Goal: Task Accomplishment & Management: Complete application form

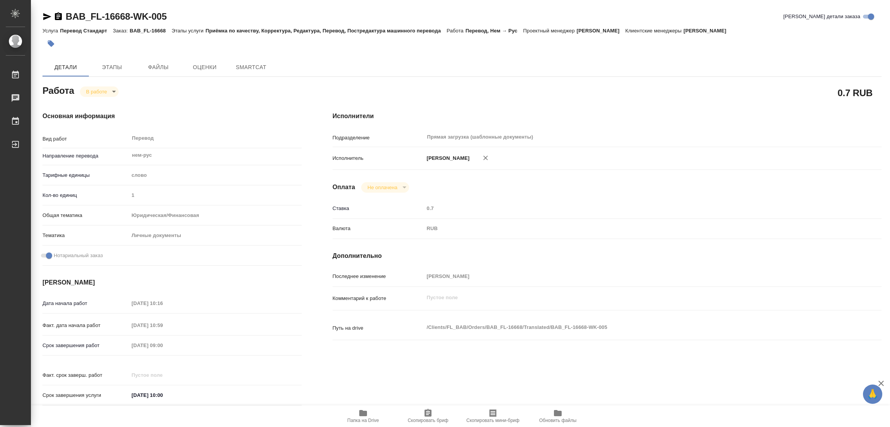
type textarea "x"
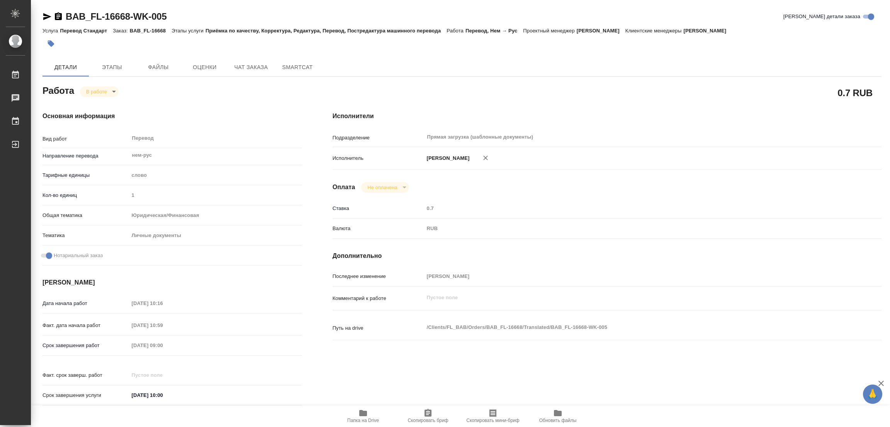
type textarea "x"
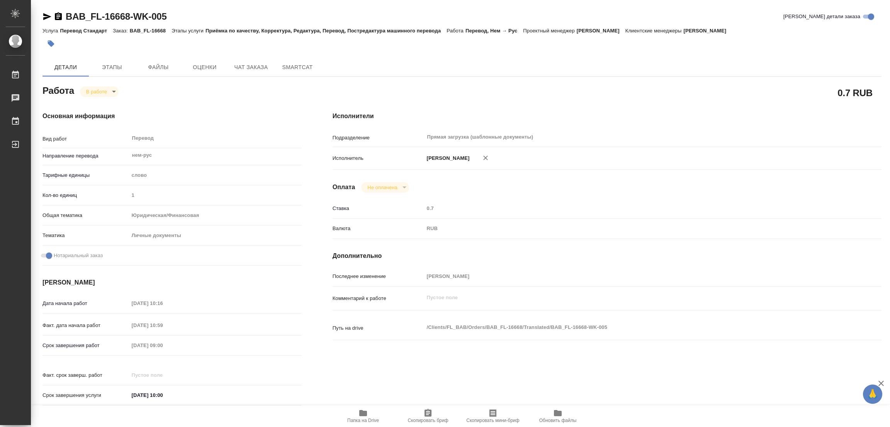
type textarea "x"
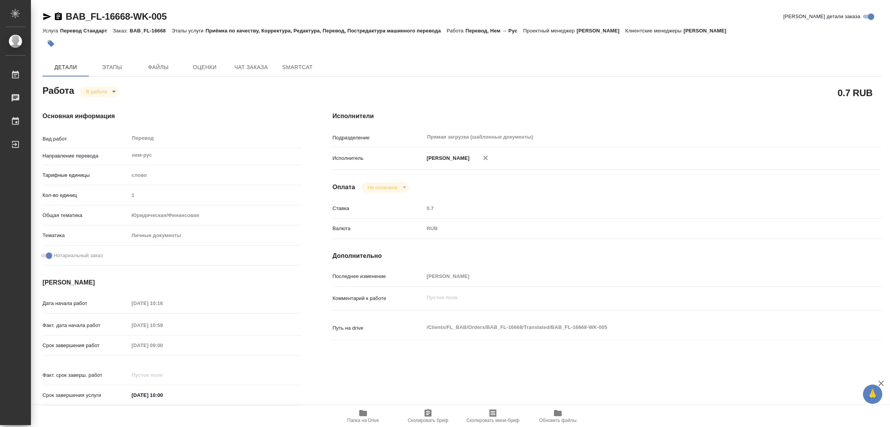
type textarea "x"
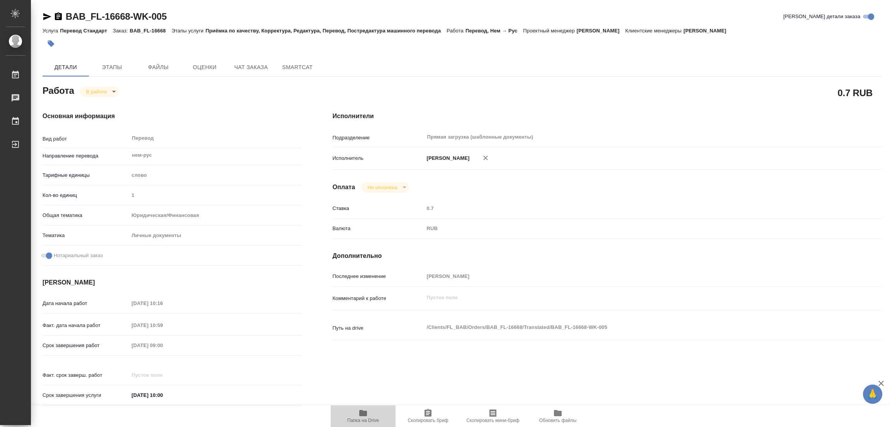
click at [362, 411] on icon "button" at bounding box center [363, 413] width 8 height 6
click at [117, 63] on span "Этапы" at bounding box center [111, 68] width 37 height 10
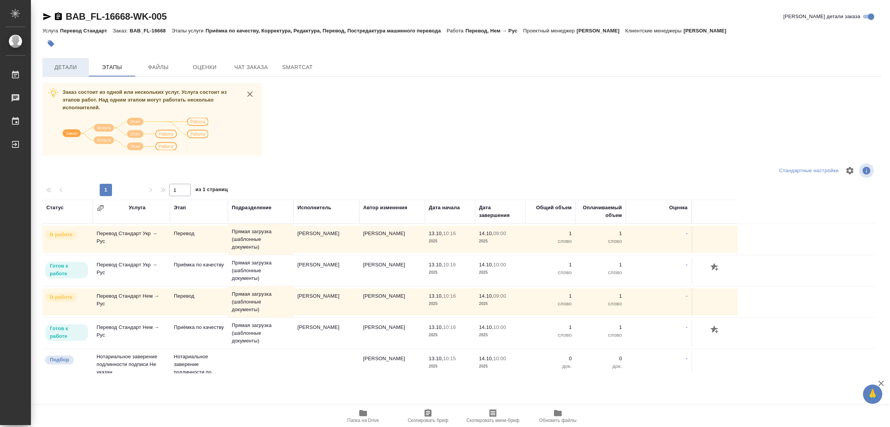
click at [57, 70] on span "Детали" at bounding box center [65, 68] width 37 height 10
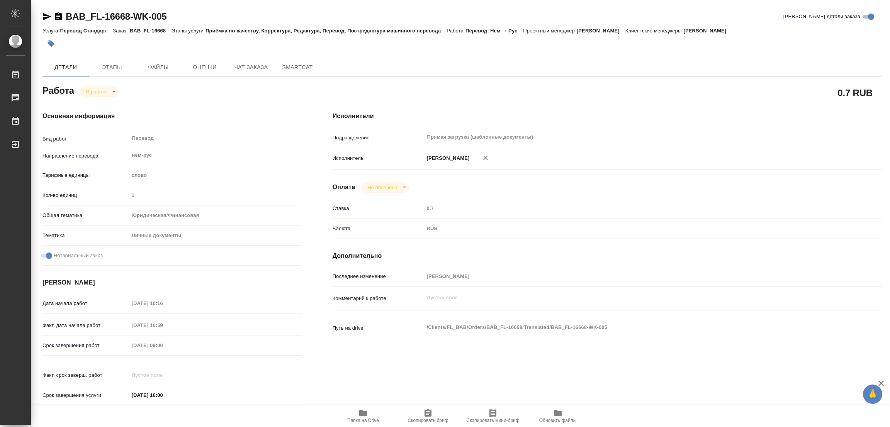
type textarea "x"
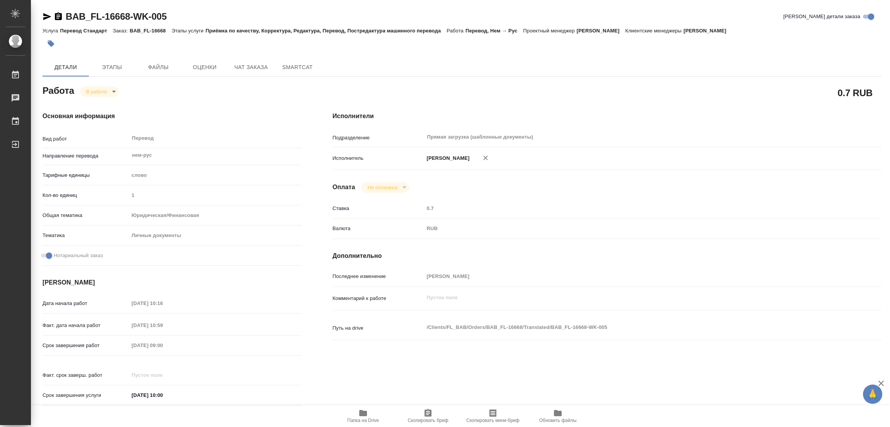
type textarea "x"
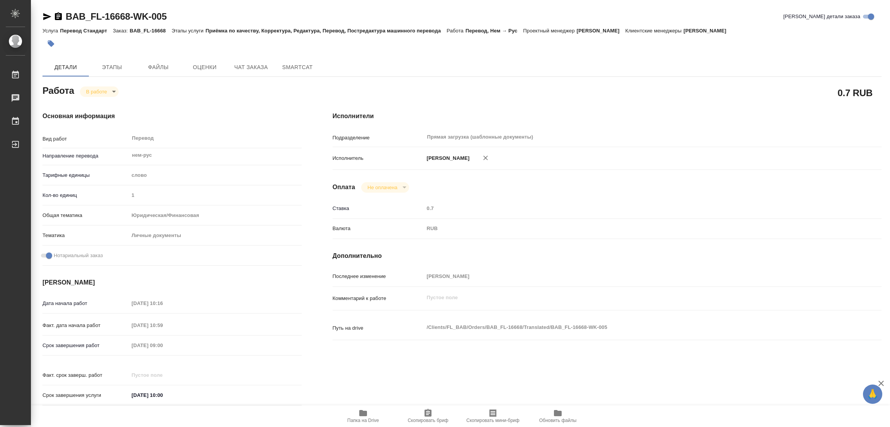
type textarea "x"
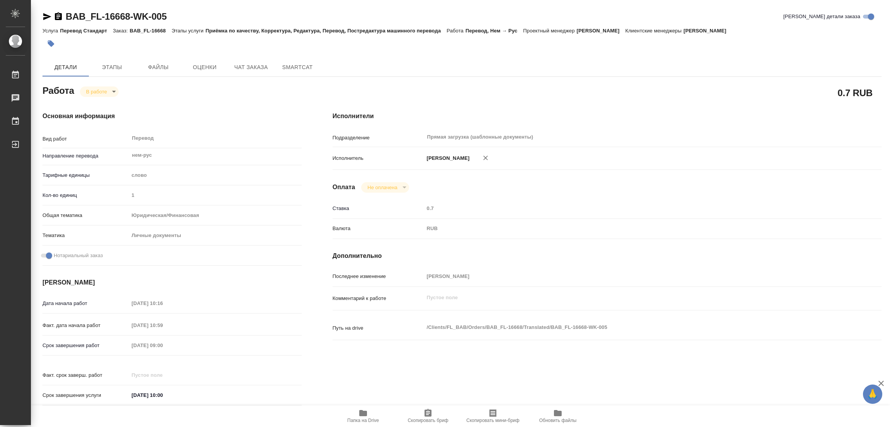
click at [101, 90] on body "🙏 .cls-1 fill:#fff; AWATERA Popova Galina Работы 0 Чаты График Выйти BAB_FL-166…" at bounding box center [445, 213] width 890 height 427
click at [98, 102] on button "Выполнен" at bounding box center [100, 104] width 28 height 8
click at [50, 44] on icon "button" at bounding box center [51, 44] width 7 height 7
type textarea "x"
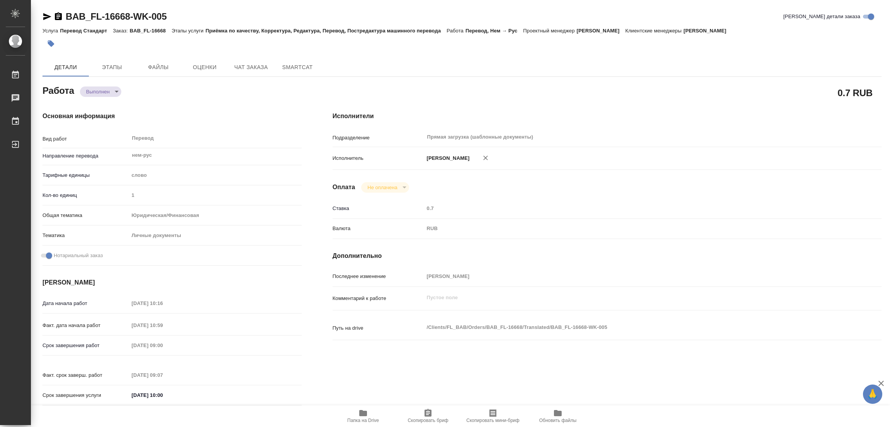
type textarea "x"
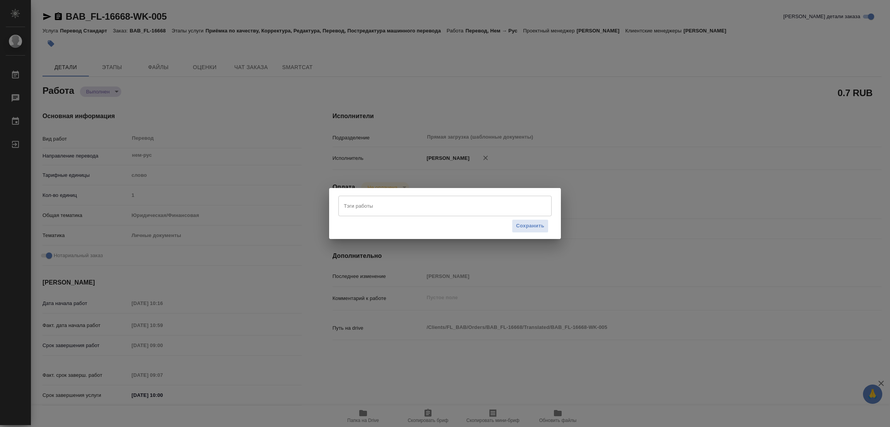
type textarea "x"
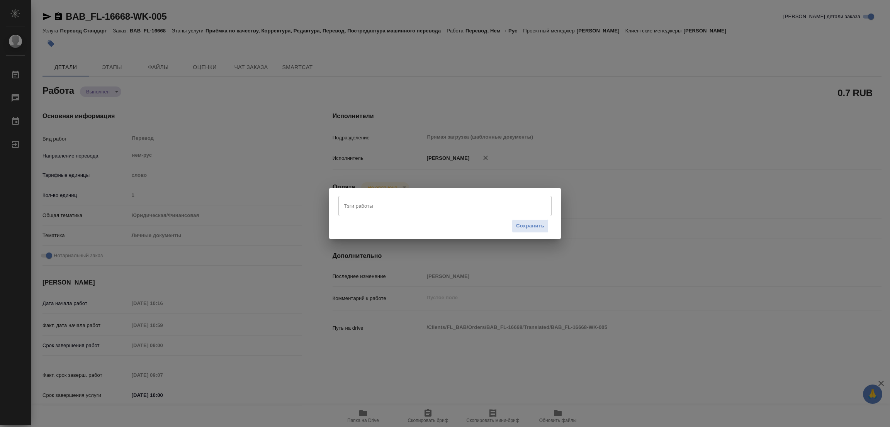
type textarea "x"
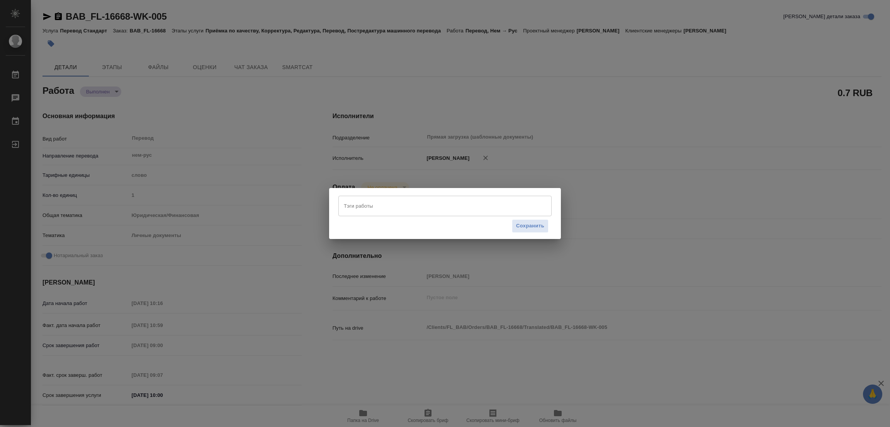
click at [353, 206] on input "Тэги работы" at bounding box center [438, 205] width 192 height 13
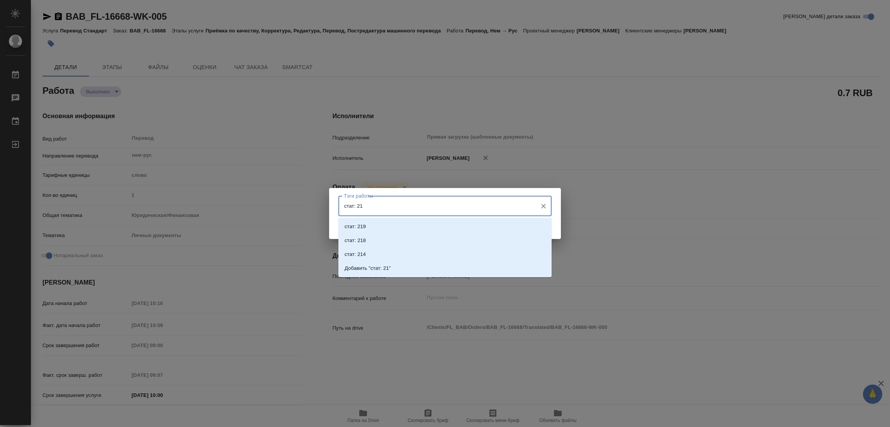
type input "стат: 210"
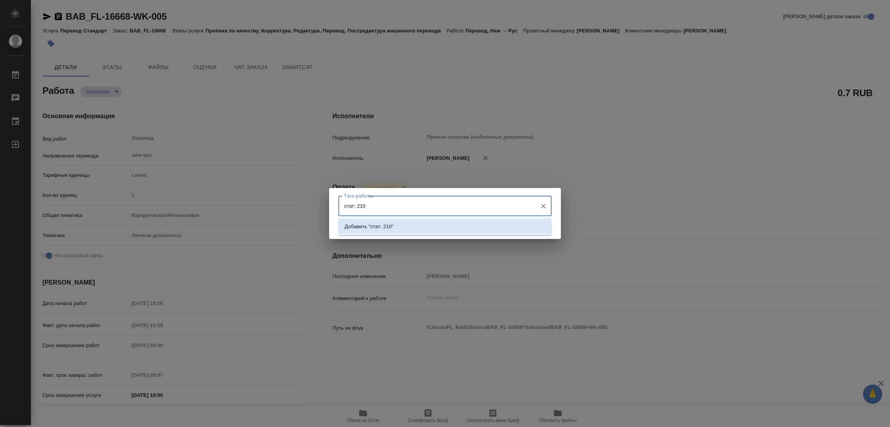
click at [391, 228] on p "Добавить "стат: 210"" at bounding box center [368, 227] width 49 height 8
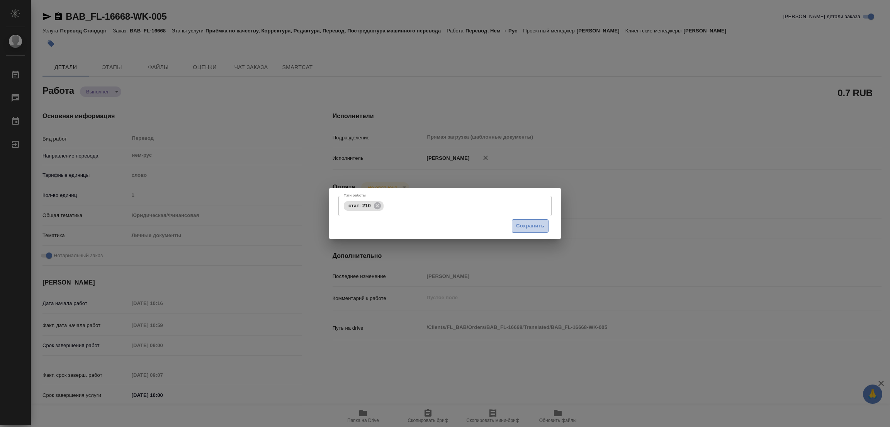
click at [533, 226] on span "Сохранить" at bounding box center [530, 226] width 28 height 9
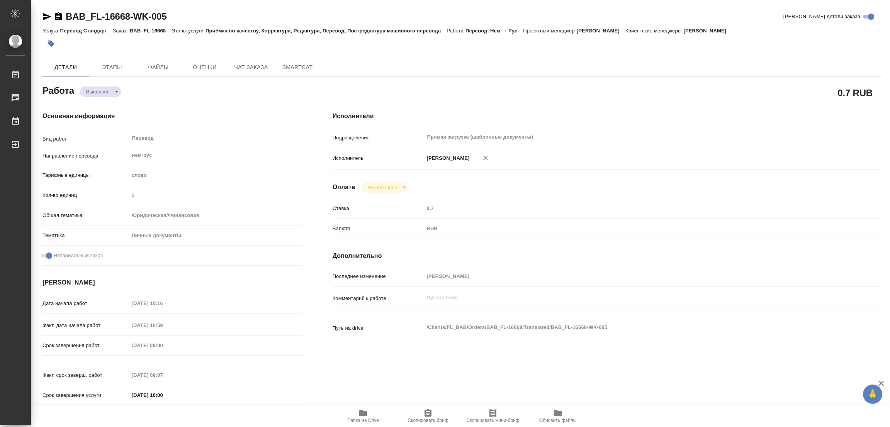
type input "completed"
type textarea "Перевод"
type textarea "x"
type input "нем-рус"
type input "5a8b1489cc6b4906c91bfd90"
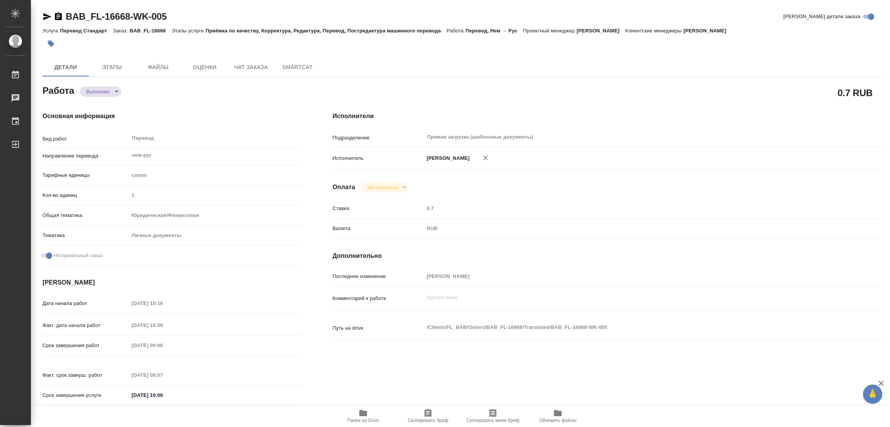
type input "1"
type input "yr-fn"
type input "5a8b8b956a9677013d343cfe"
checkbox input "true"
type input "13.10.2025 10:16"
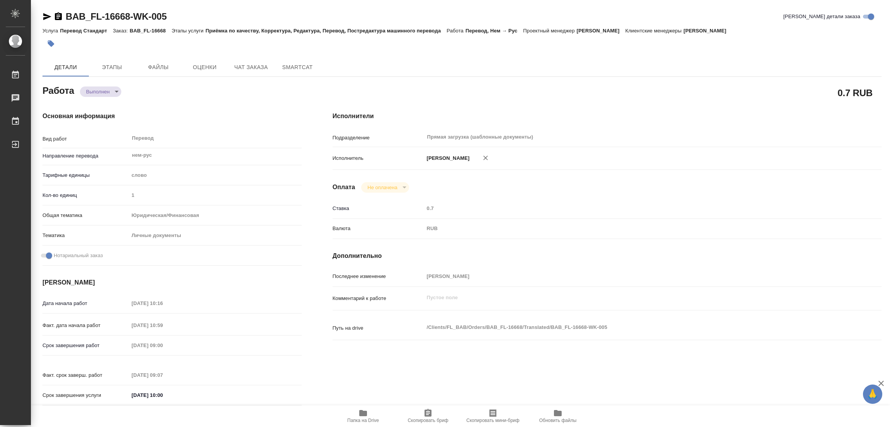
type input "13.10.2025 10:59"
type input "[DATE] 09:00"
type input "14.10.2025 09:07"
type input "[DATE] 10:00"
type input "Прямая загрузка (шаблонные документы)"
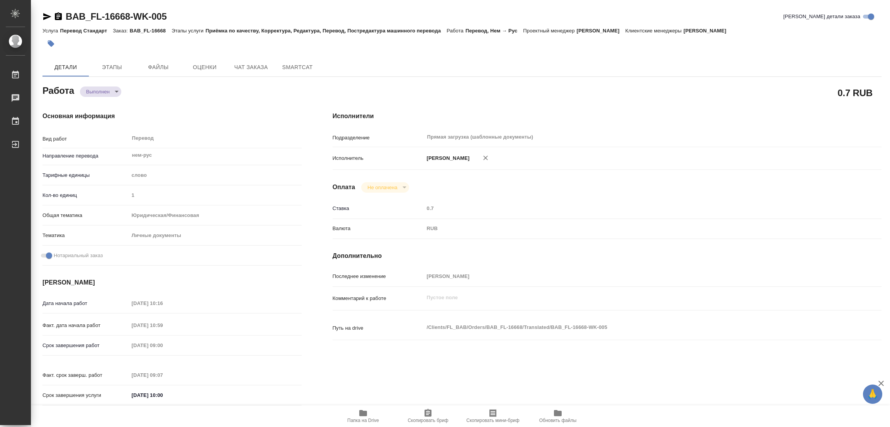
type input "notPayed"
type input "0.7"
type input "RUB"
type input "[PERSON_NAME]"
type textarea "x"
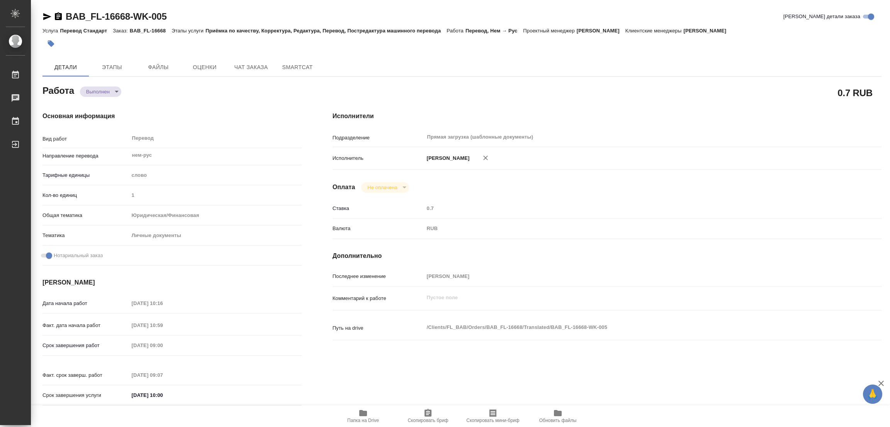
type textarea "/Clients/FL_BAB/Orders/BAB_FL-16668/Translated/BAB_FL-16668-WK-005"
type textarea "x"
type input "BAB_FL-16668"
type input "Перевод Стандарт"
type input "Приёмка по качеству, Корректура, Редактура, Перевод, Постредактура машинного пе…"
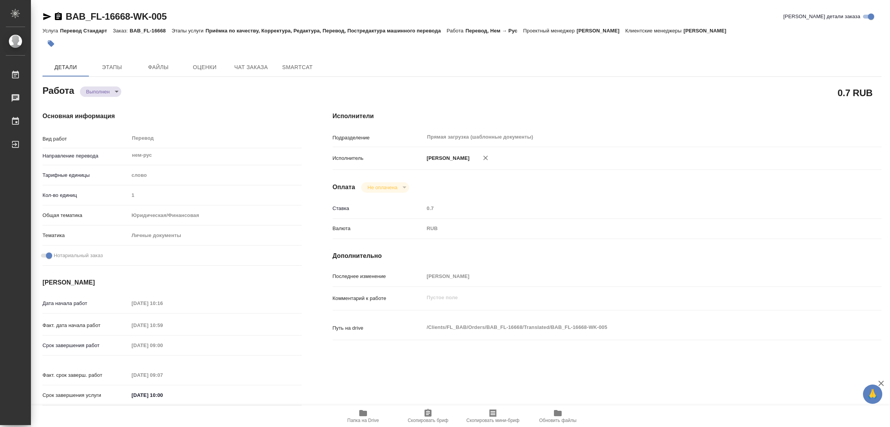
type input "Соловкова Екатерина"
type input "Заборова Александра"
type input "/Clients/FL_BAB/Orders/BAB_FL-16668"
type textarea "x"
type textarea "под нотариат"
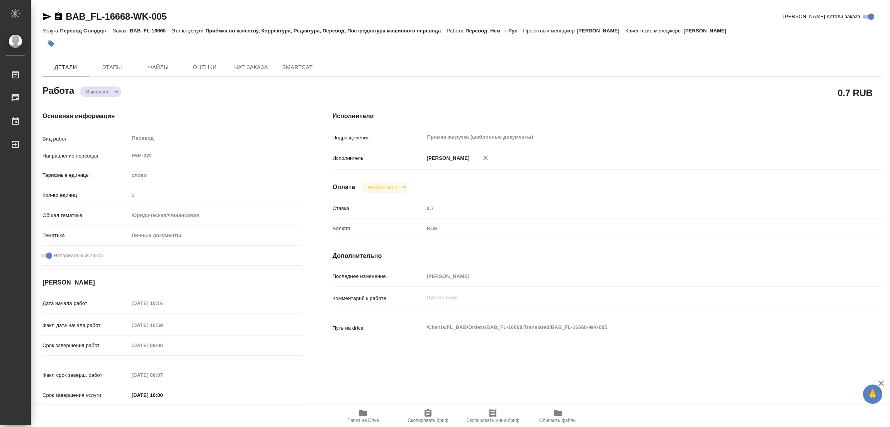
type textarea "x"
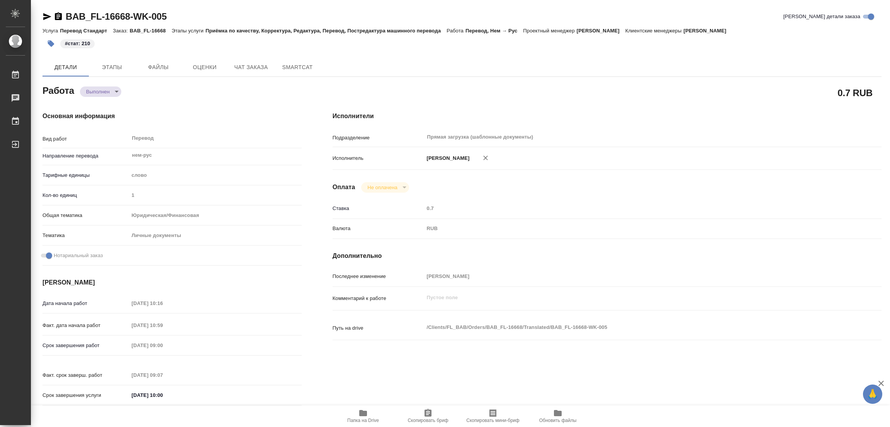
type textarea "x"
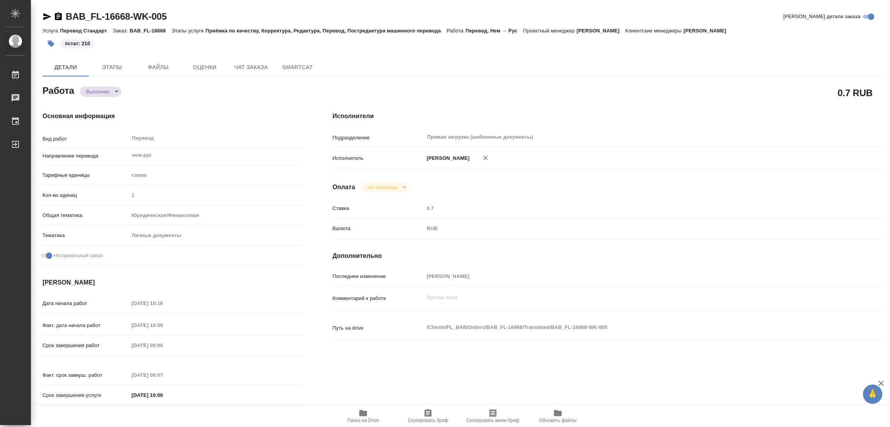
type textarea "x"
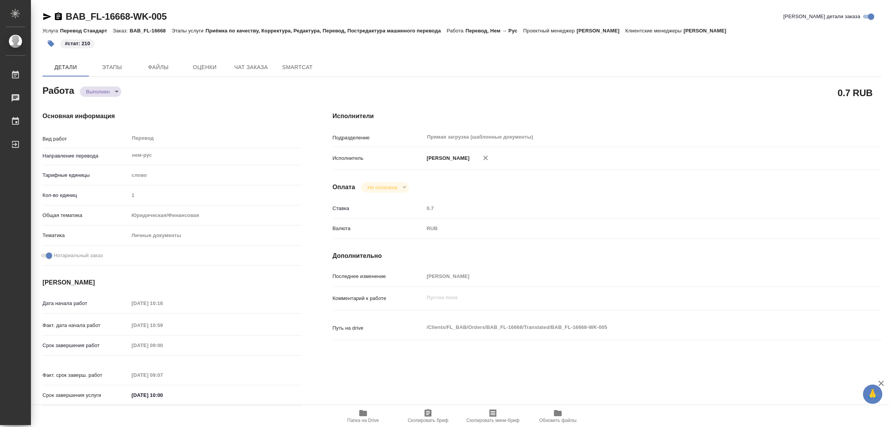
type textarea "x"
click at [305, 96] on div "Основная информация Вид работ Перевод x ​ Направление перевода нем-рус ​ Тарифн…" at bounding box center [172, 261] width 290 height 330
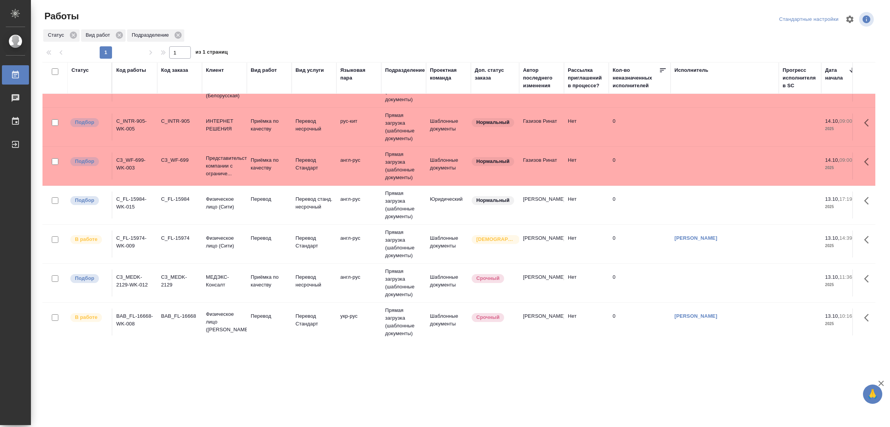
scroll to position [463, 0]
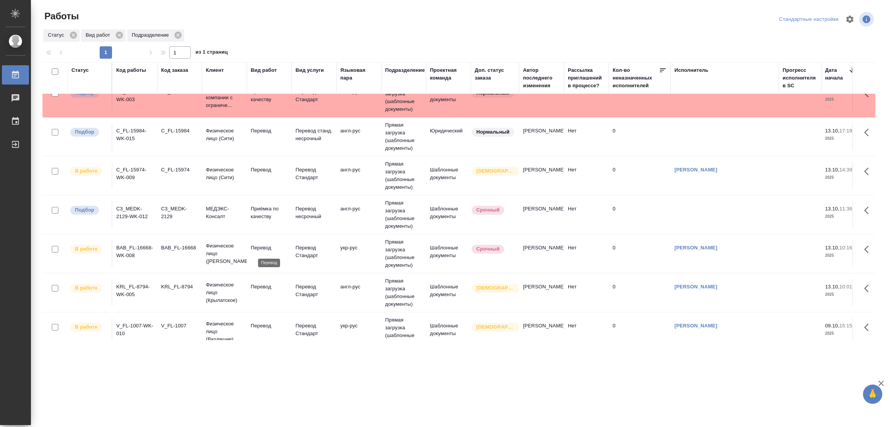
click at [259, 249] on p "Перевод" at bounding box center [269, 248] width 37 height 8
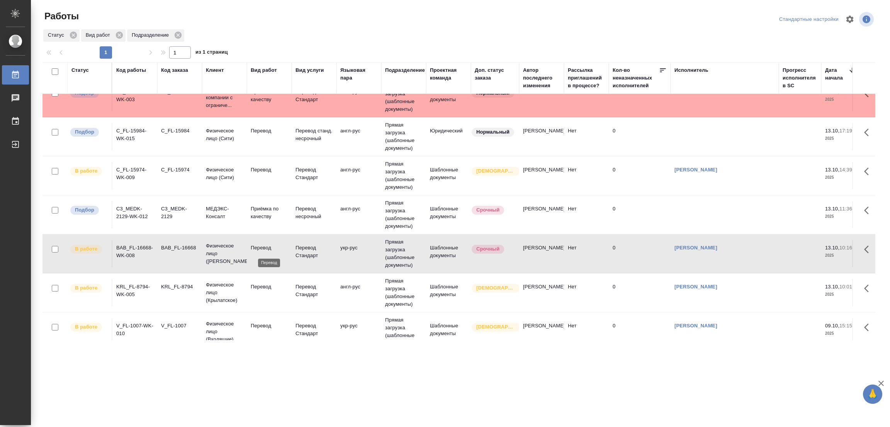
click at [260, 248] on p "Перевод" at bounding box center [269, 248] width 37 height 8
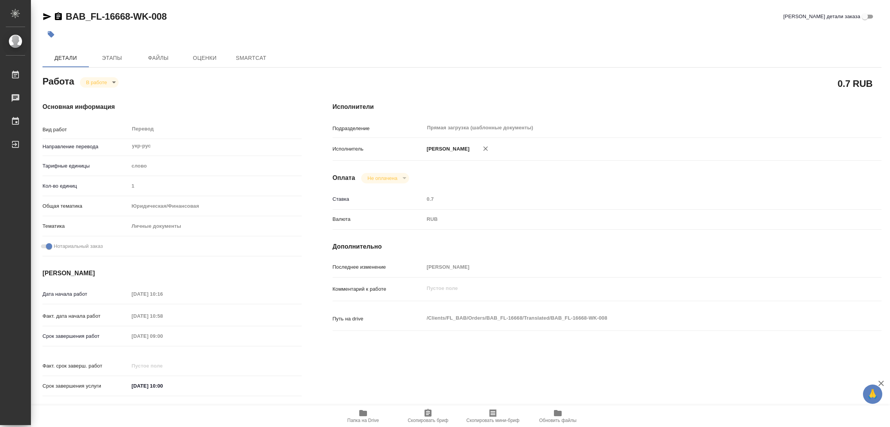
type textarea "x"
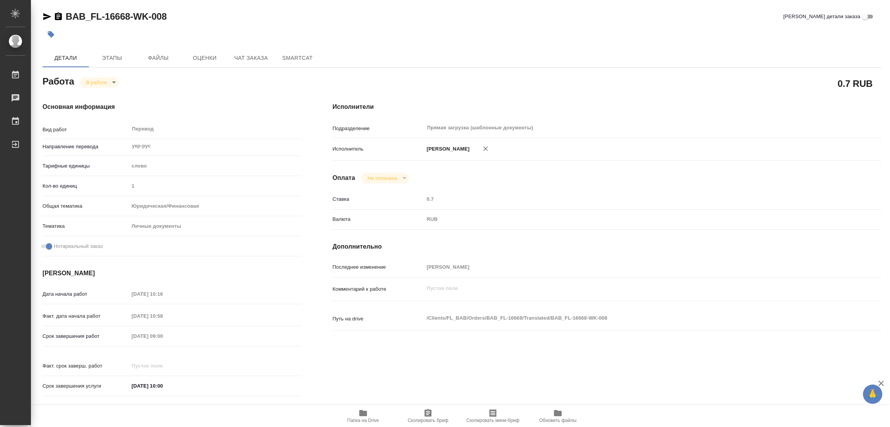
type textarea "x"
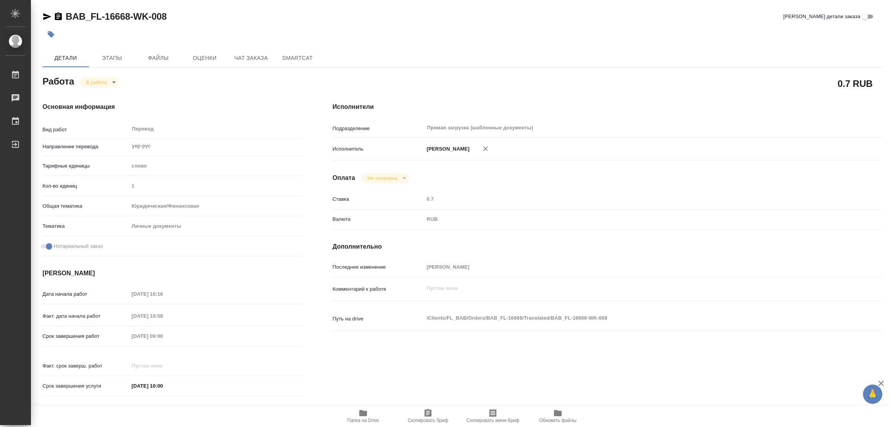
type textarea "x"
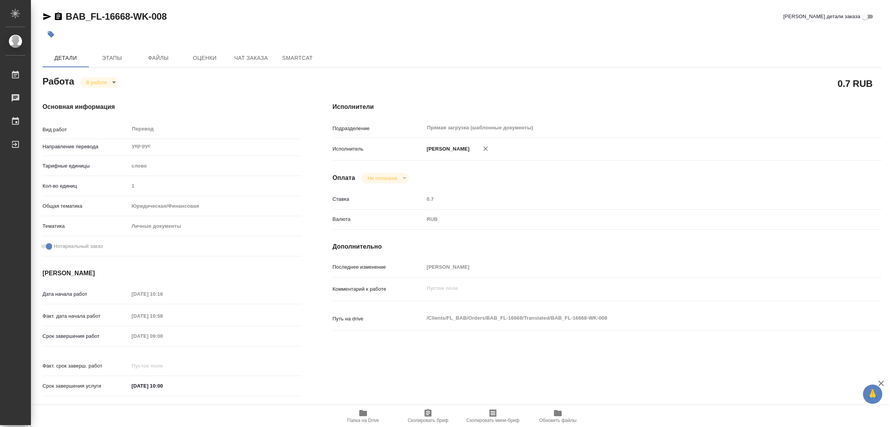
click at [362, 412] on icon "button" at bounding box center [363, 413] width 8 height 6
type textarea "x"
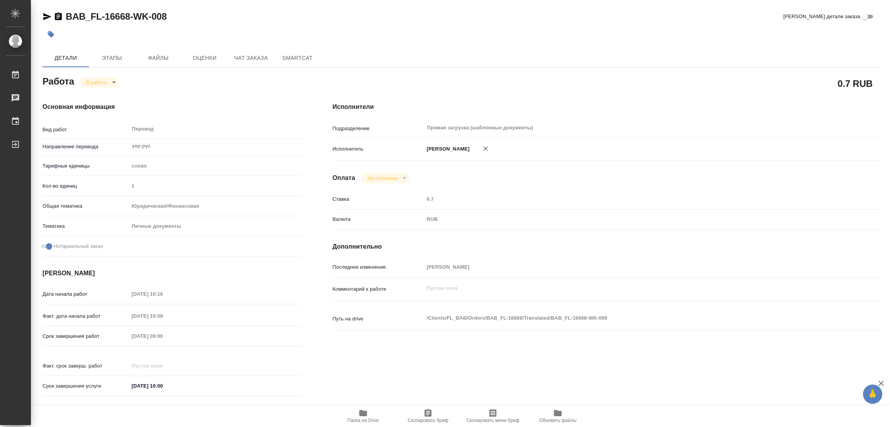
type textarea "x"
click at [95, 81] on body "🙏 .cls-1 fill:#fff; AWATERA Popova Galina Работы 0 Чаты График Выйти BAB_FL-166…" at bounding box center [445, 213] width 890 height 427
click at [98, 95] on button "Выполнен" at bounding box center [100, 95] width 28 height 8
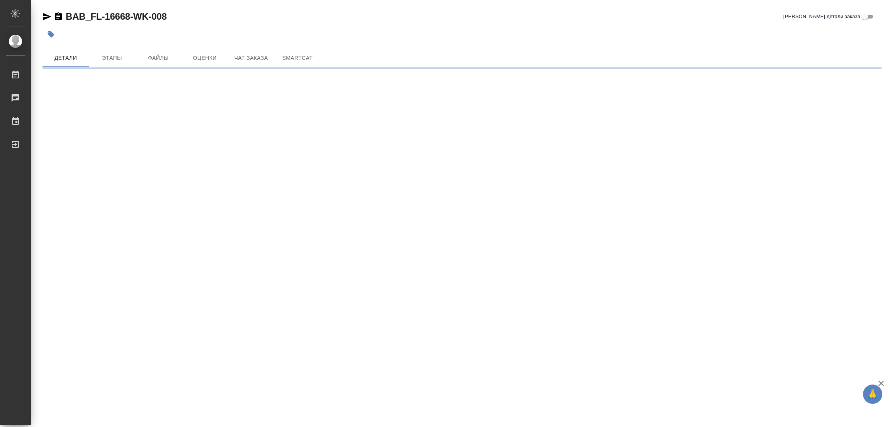
click at [51, 34] on icon "button" at bounding box center [51, 34] width 7 height 7
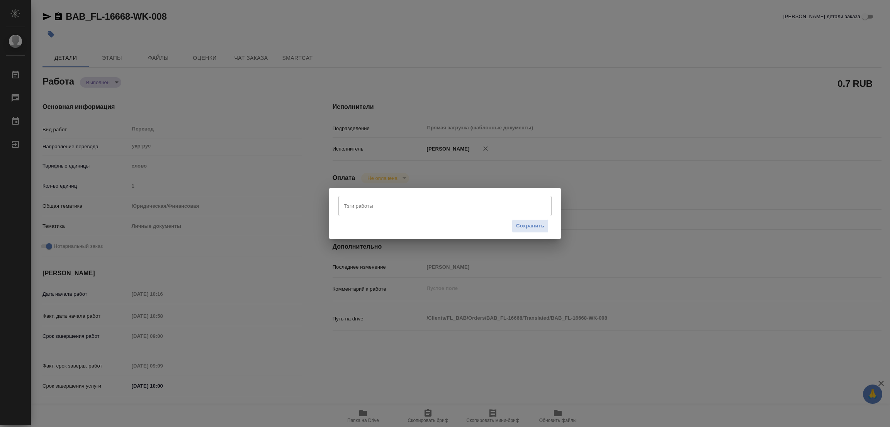
click at [352, 207] on input "Тэги работы" at bounding box center [438, 205] width 192 height 13
type textarea "x"
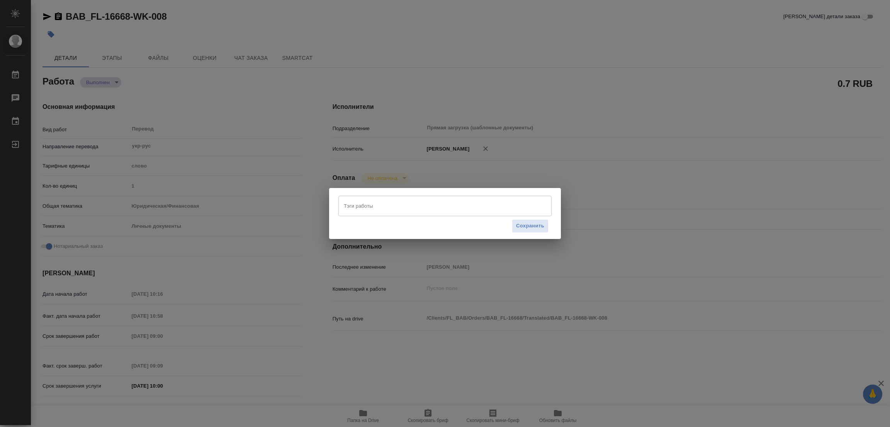
type textarea "x"
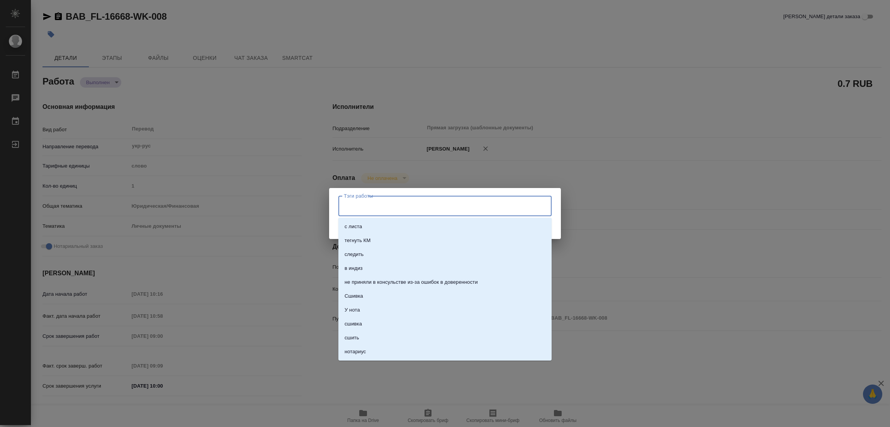
type textarea "x"
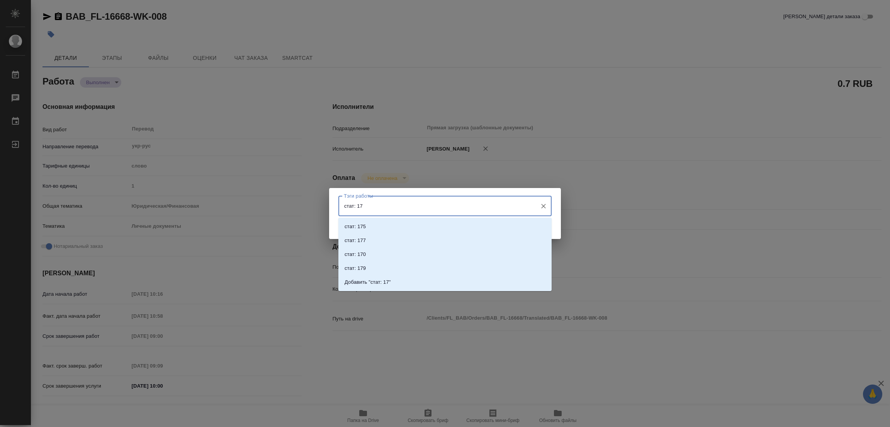
type input "стат: 173"
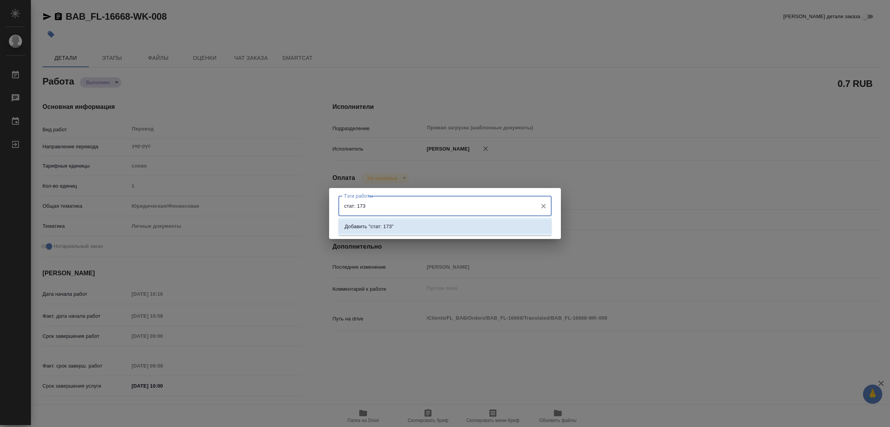
click at [381, 223] on p "Добавить "стат: 173"" at bounding box center [368, 227] width 49 height 8
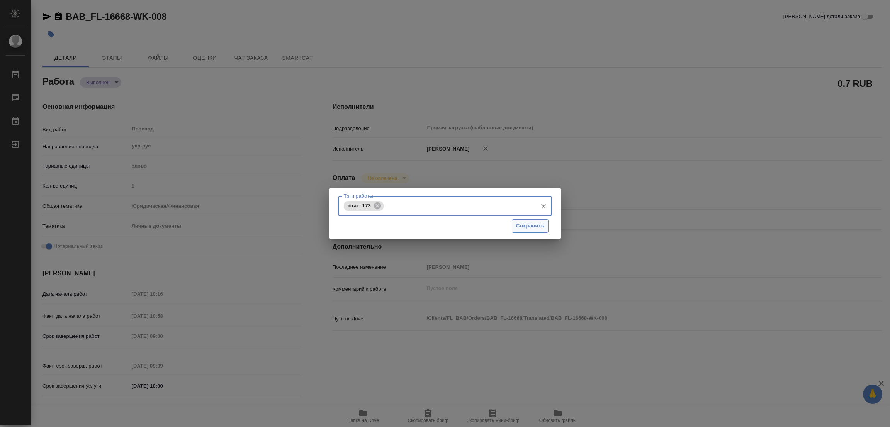
click at [529, 222] on span "Сохранить" at bounding box center [530, 226] width 28 height 9
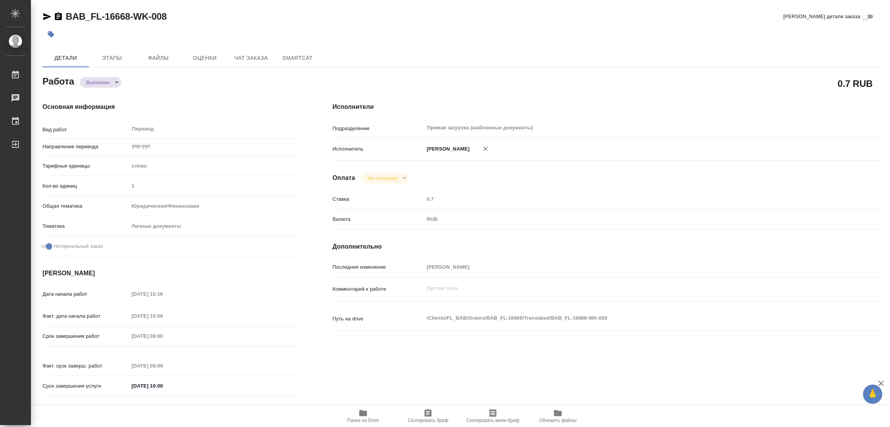
type input "completed"
type textarea "Перевод"
type textarea "x"
type input "укр-рус"
type input "5a8b1489cc6b4906c91bfd90"
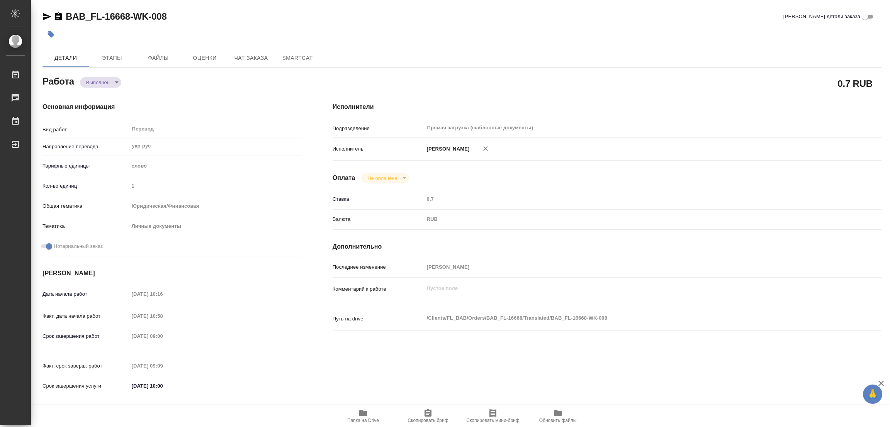
type input "1"
type input "yr-fn"
type input "5a8b8b956a9677013d343cfe"
checkbox input "true"
type input "13.10.2025 10:16"
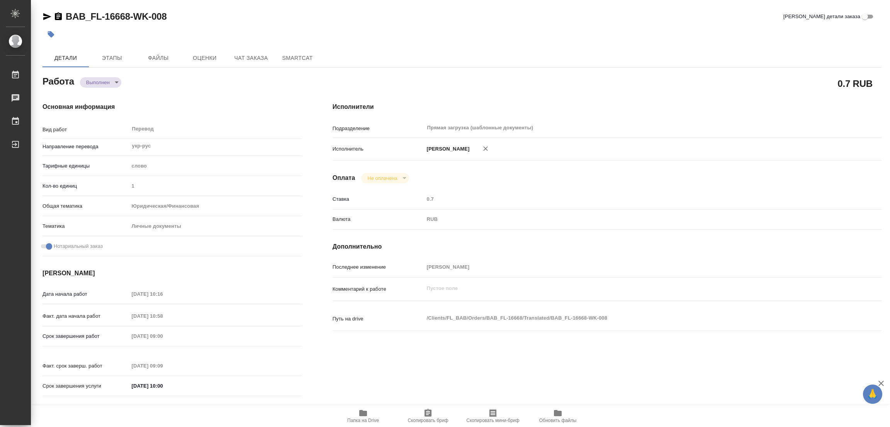
type input "13.10.2025 10:58"
type input "[DATE] 09:00"
type input "14.10.2025 09:09"
type input "[DATE] 10:00"
type input "Прямая загрузка (шаблонные документы)"
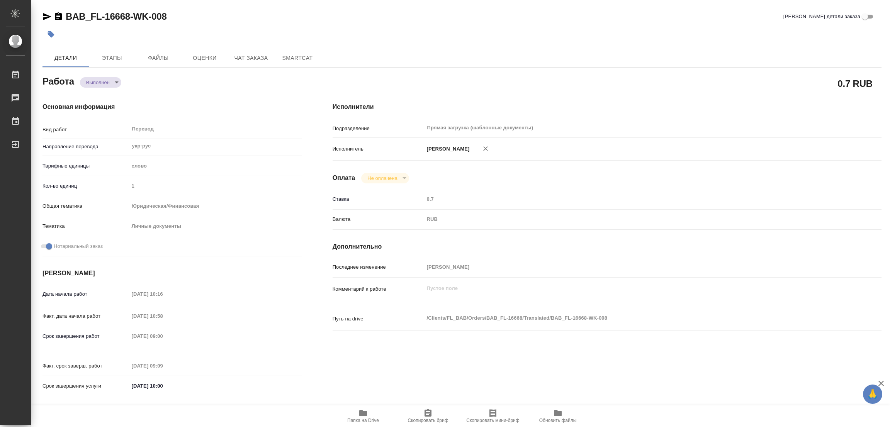
type input "notPayed"
type input "0.7"
type input "RUB"
type input "[PERSON_NAME]"
type textarea "x"
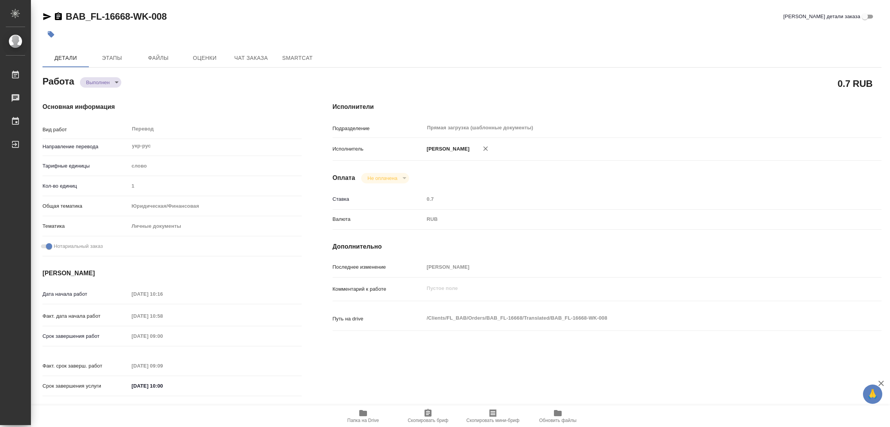
type textarea "/Clients/FL_BAB/Orders/BAB_FL-16668/Translated/BAB_FL-16668-WK-008"
type textarea "x"
type input "BAB_FL-16668"
type input "Перевод Стандарт"
type input "Редактура, Корректура, Приёмка по качеству, Перевод, Постредактура машинного пе…"
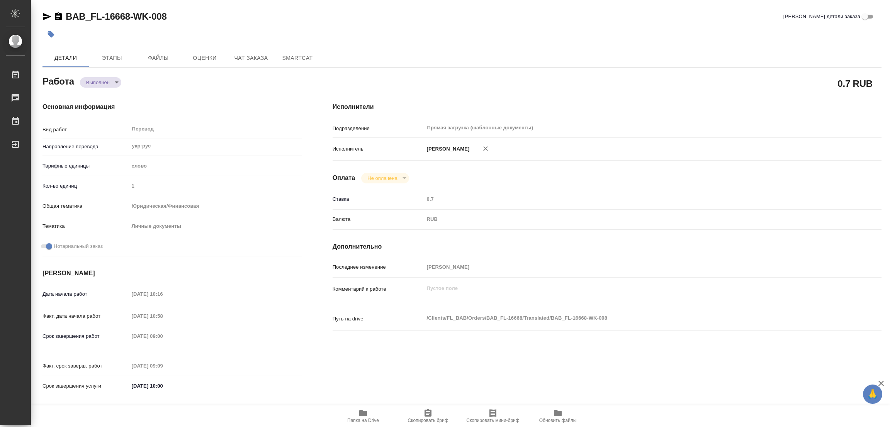
type input "Соловкова Екатерина"
type input "Заборова Александра"
type input "/Clients/FL_BAB/Orders/BAB_FL-16668"
type textarea "x"
type textarea "под нотариат"
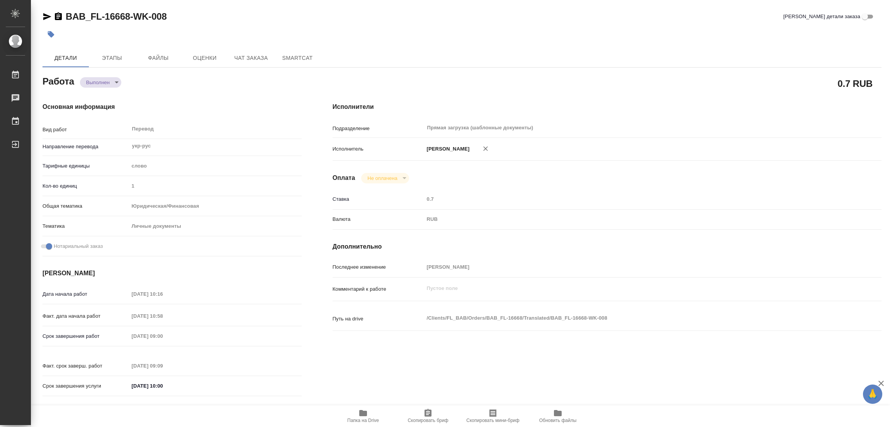
type textarea "x"
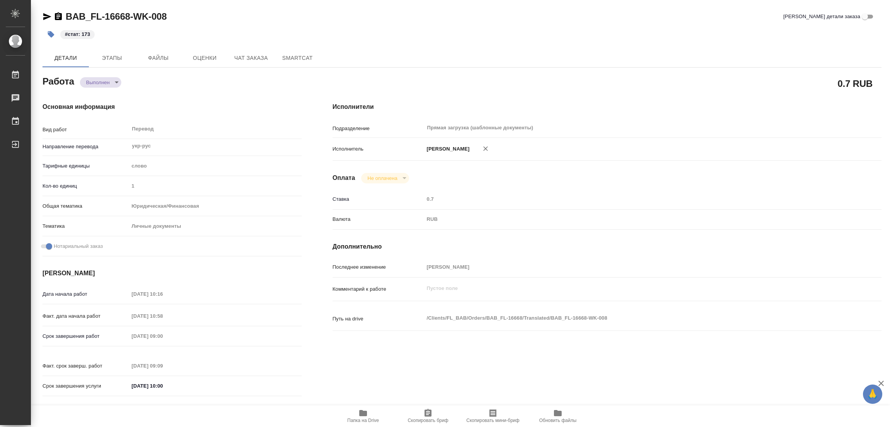
type textarea "x"
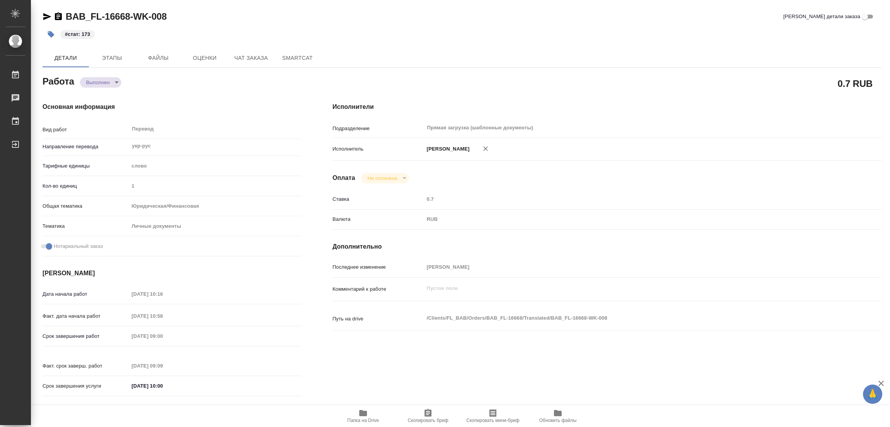
type textarea "x"
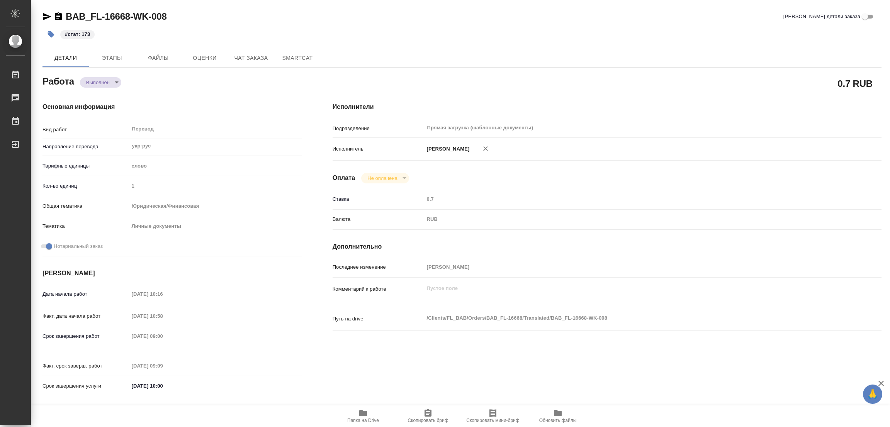
type textarea "x"
click at [204, 110] on h4 "Основная информация" at bounding box center [171, 106] width 259 height 9
click at [240, 22] on div "BAB_FL-16668-WK-008 Кратко детали заказа" at bounding box center [461, 16] width 839 height 12
click at [66, 55] on span "Детали" at bounding box center [65, 58] width 37 height 10
type textarea "x"
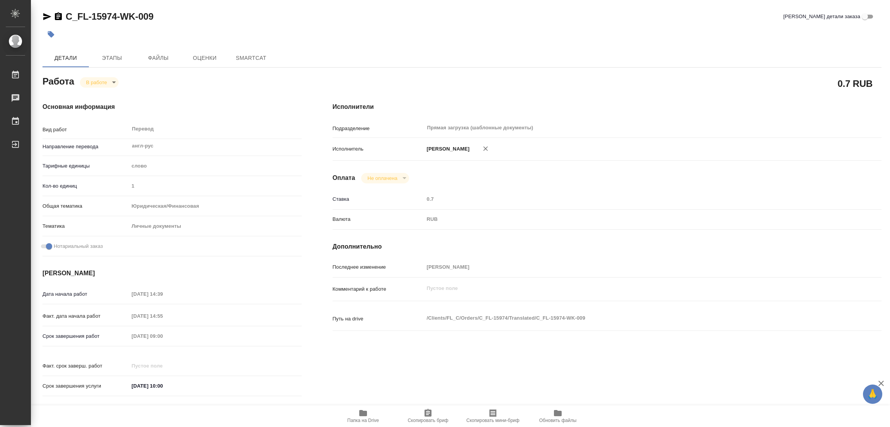
type textarea "x"
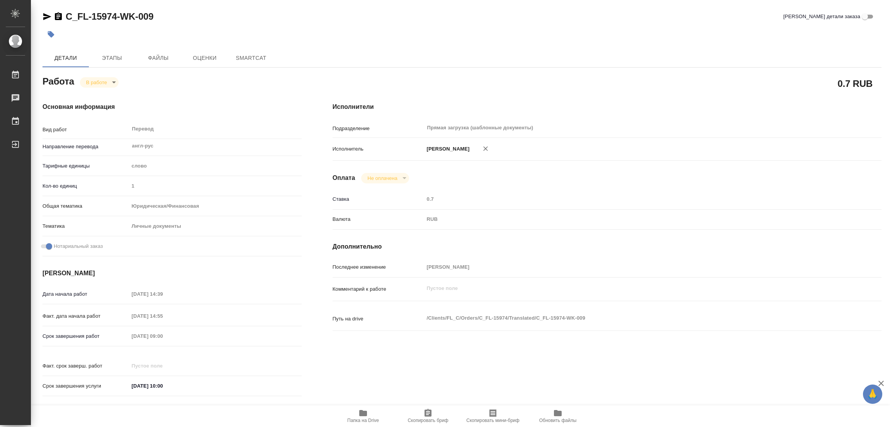
type textarea "x"
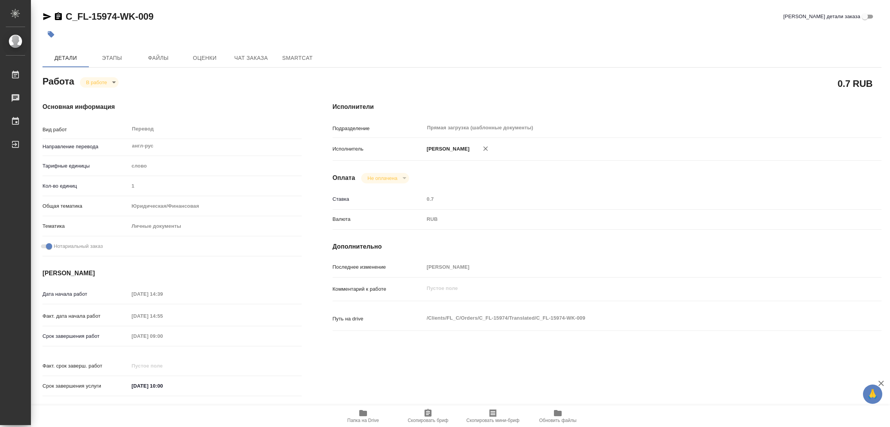
type textarea "x"
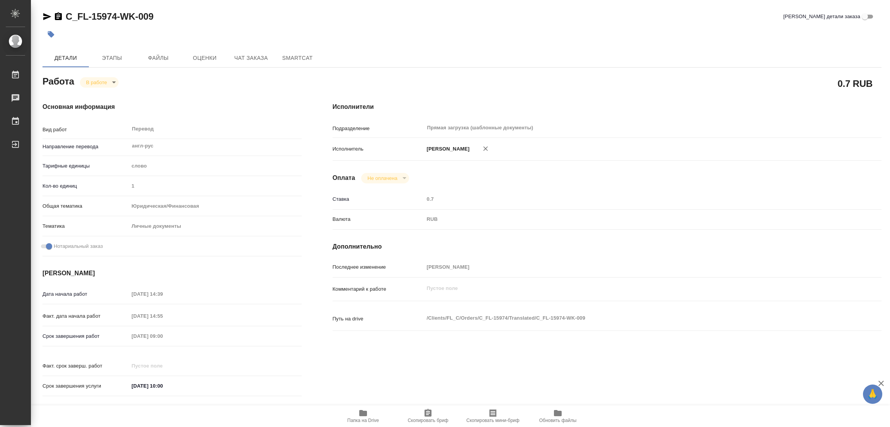
type textarea "x"
click at [360, 410] on icon "button" at bounding box center [363, 413] width 8 height 6
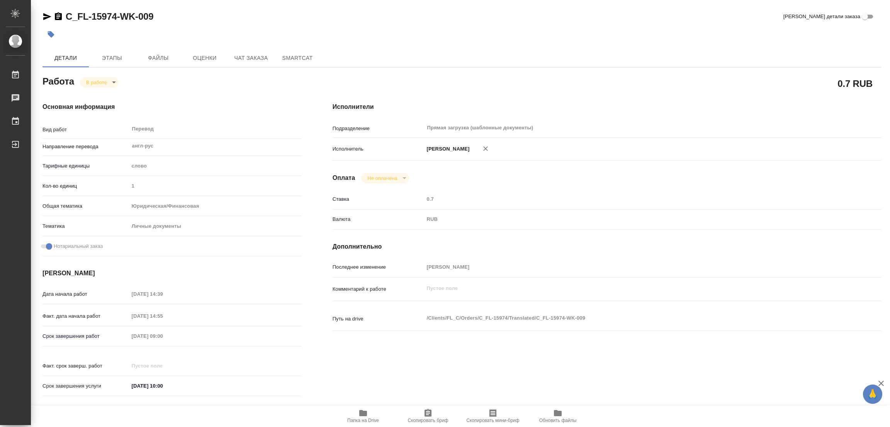
type textarea "x"
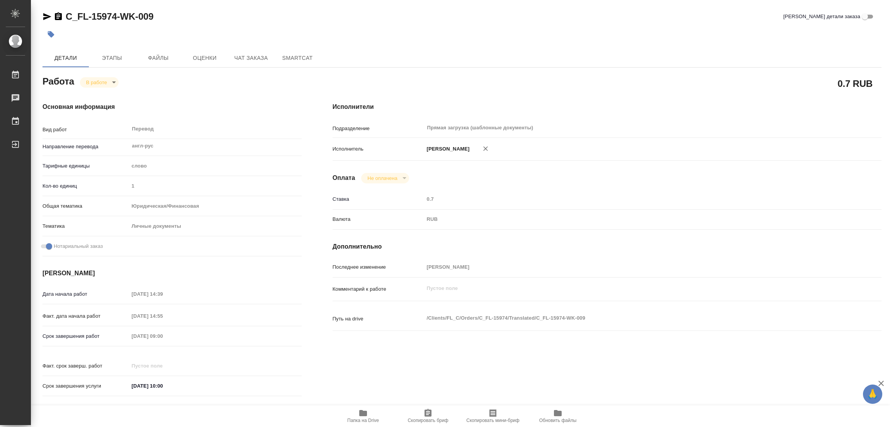
type textarea "x"
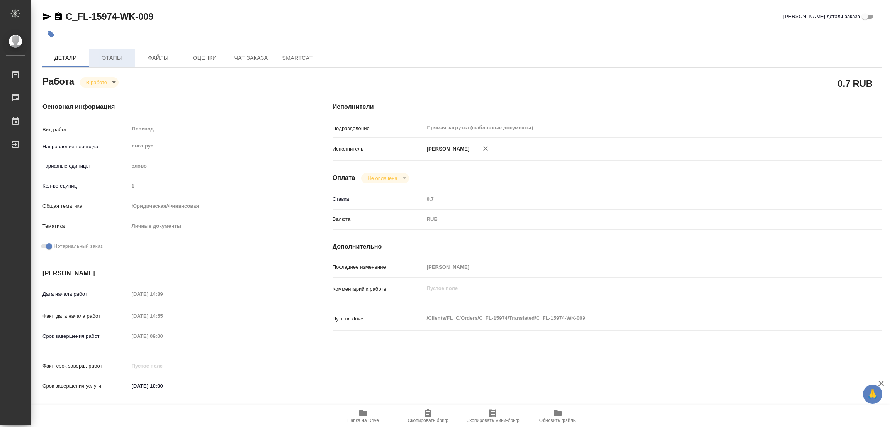
click at [105, 61] on span "Этапы" at bounding box center [111, 58] width 37 height 10
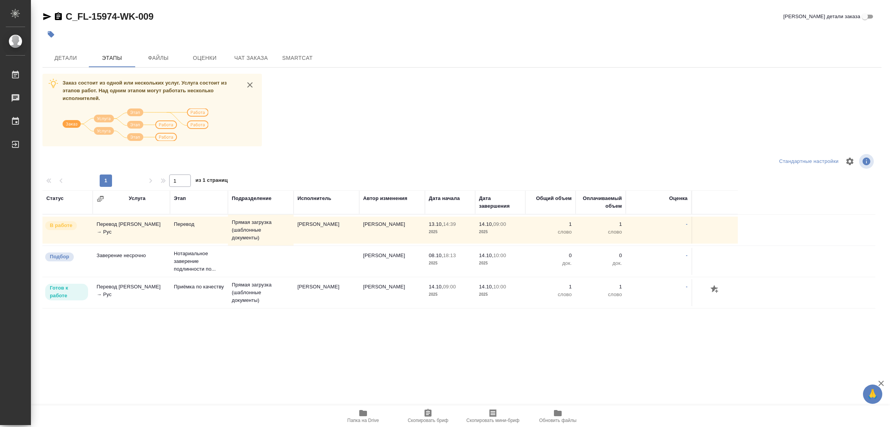
click at [414, 94] on div "Заказ состоит из одной или нескольких услуг. Услуга состоит из этапов работ. На…" at bounding box center [461, 219] width 839 height 290
click at [62, 59] on span "Детали" at bounding box center [65, 58] width 37 height 10
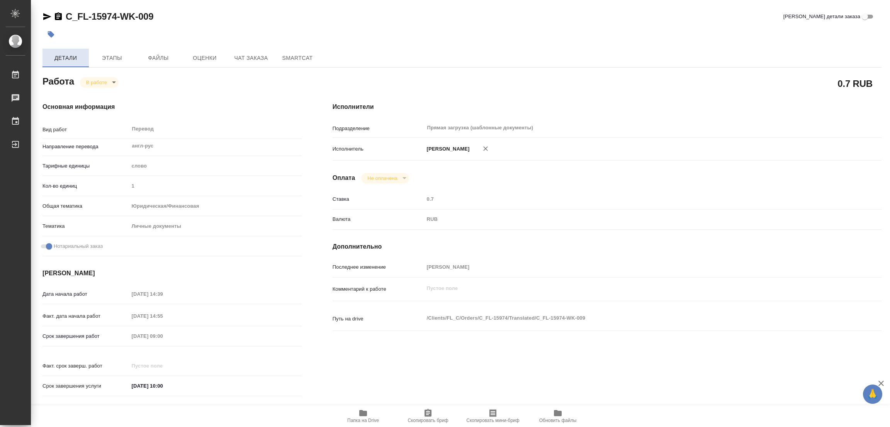
type textarea "x"
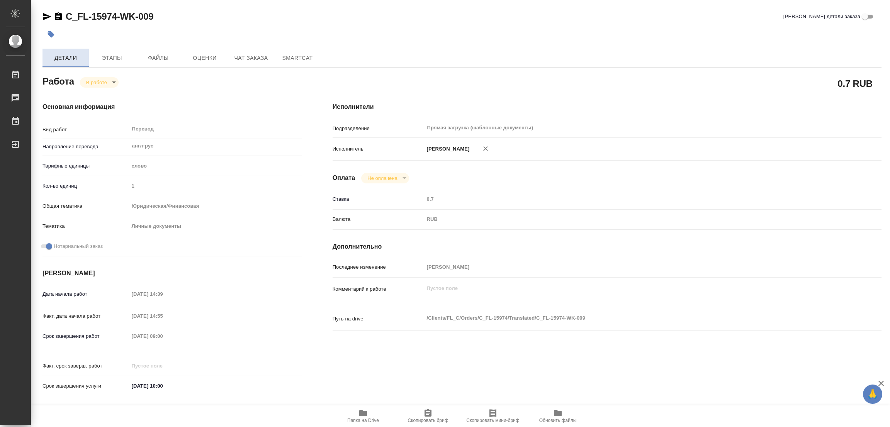
type textarea "x"
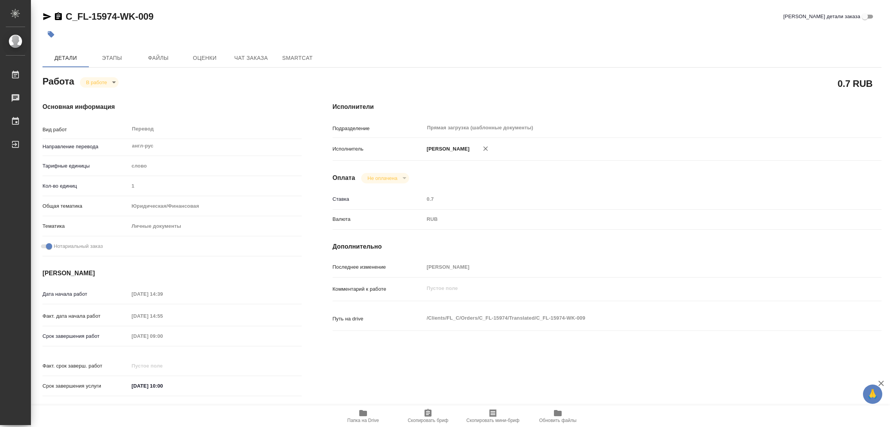
type textarea "x"
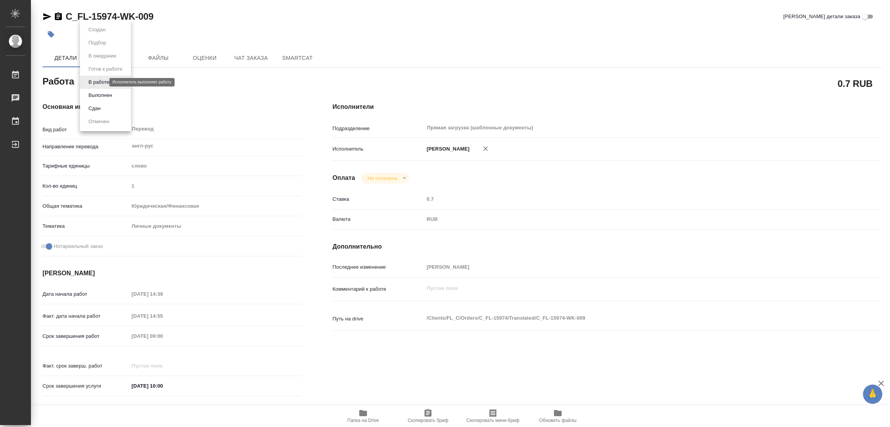
click at [91, 81] on body "🙏 .cls-1 fill:#fff; AWATERA Popova Galina Работы 0 Чаты График Выйти C_FL-15974…" at bounding box center [445, 213] width 890 height 427
click at [98, 93] on button "Выполнен" at bounding box center [100, 95] width 28 height 8
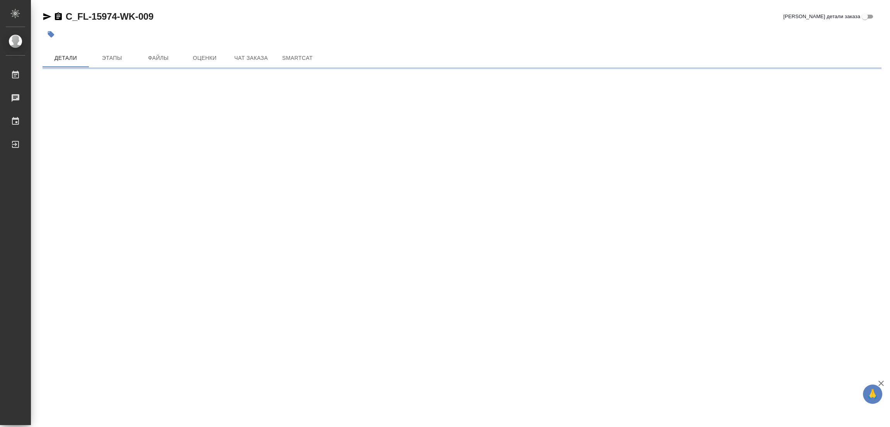
click at [49, 34] on icon "button" at bounding box center [51, 34] width 7 height 7
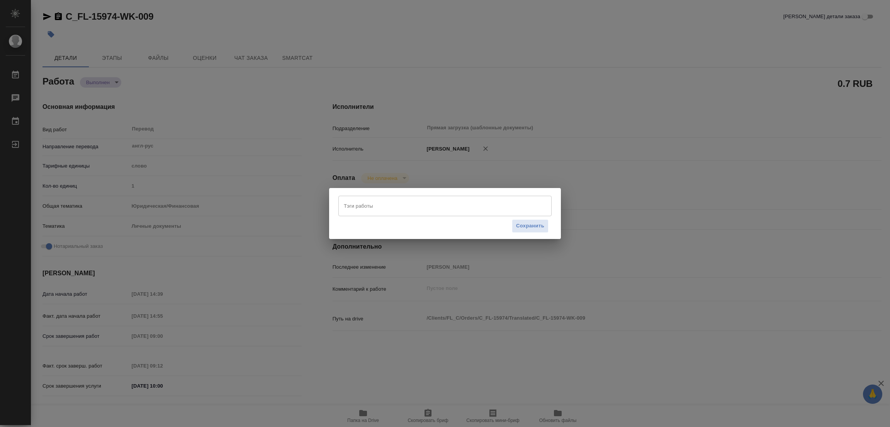
type textarea "x"
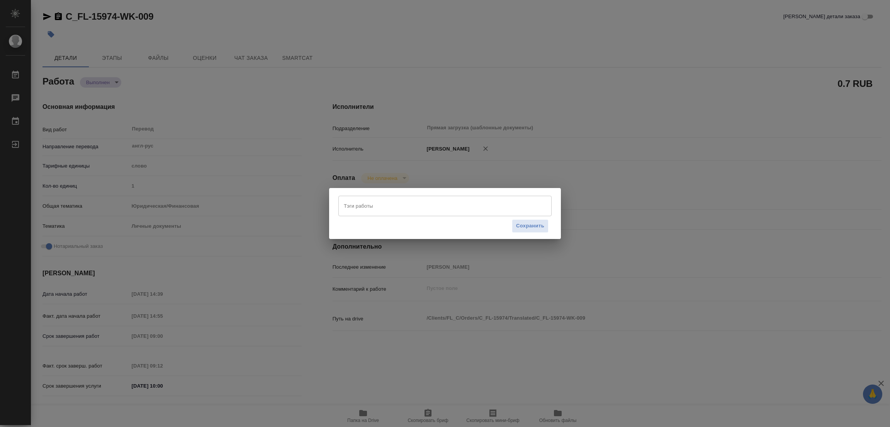
click at [359, 207] on input "Тэги работы" at bounding box center [438, 205] width 192 height 13
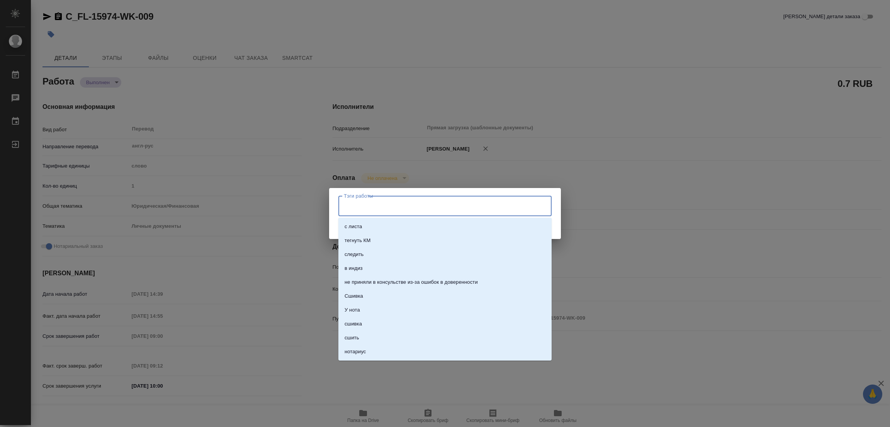
type textarea "x"
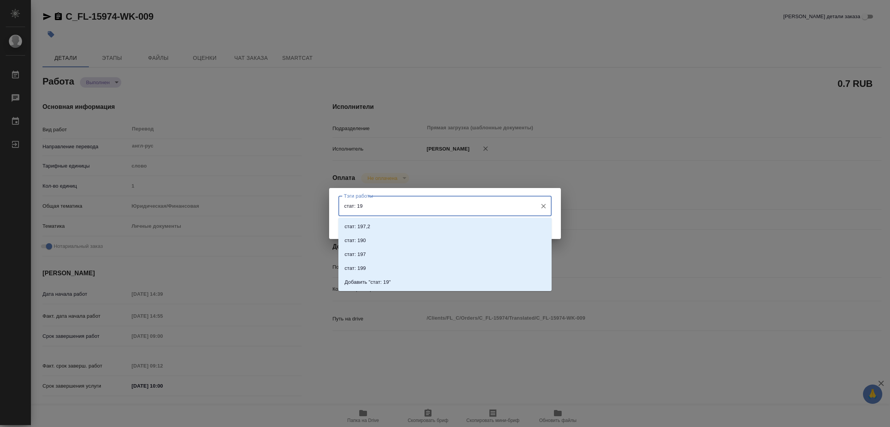
type input "стат: 199"
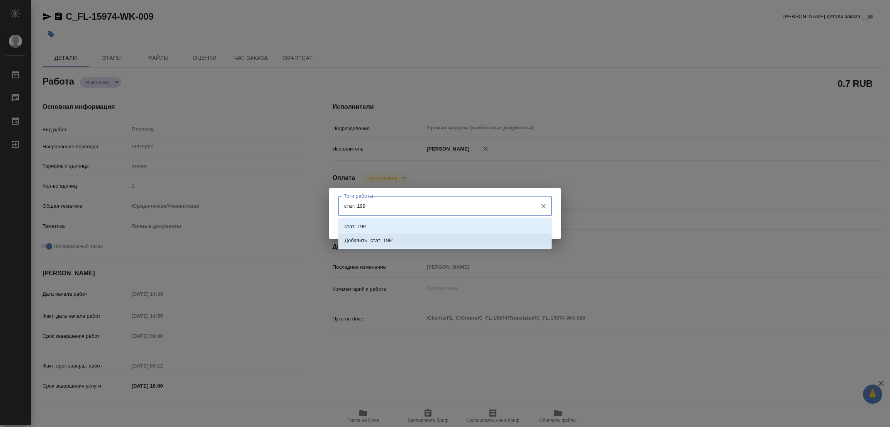
click at [388, 239] on p "Добавить "стат: 199"" at bounding box center [368, 241] width 49 height 8
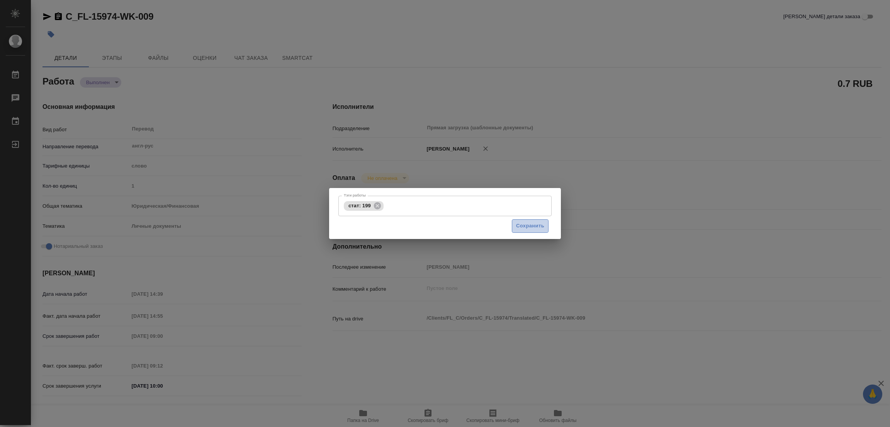
click at [526, 224] on span "Сохранить" at bounding box center [530, 226] width 28 height 9
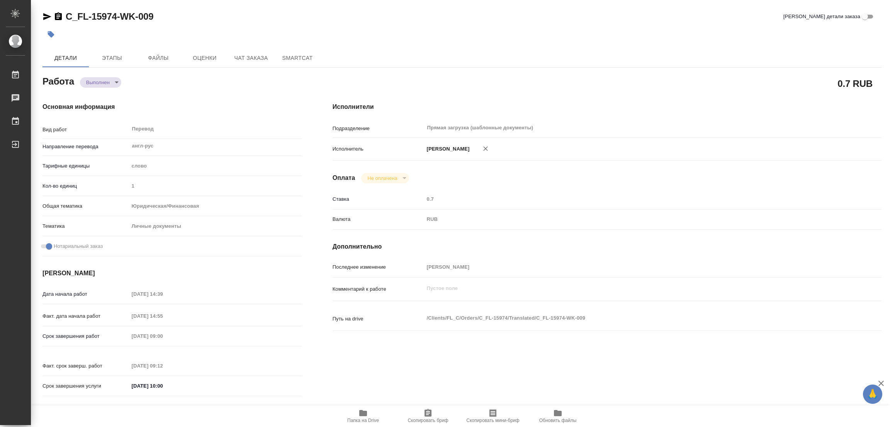
type input "completed"
type textarea "Перевод"
type textarea "x"
type input "англ-рус"
type input "5a8b1489cc6b4906c91bfd90"
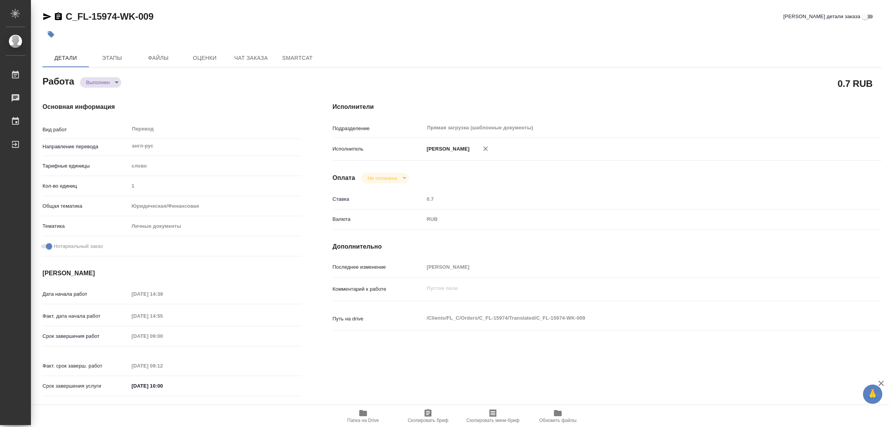
type input "1"
type input "yr-fn"
type input "5a8b8b956a9677013d343cfe"
checkbox input "true"
type input "13.10.2025 14:39"
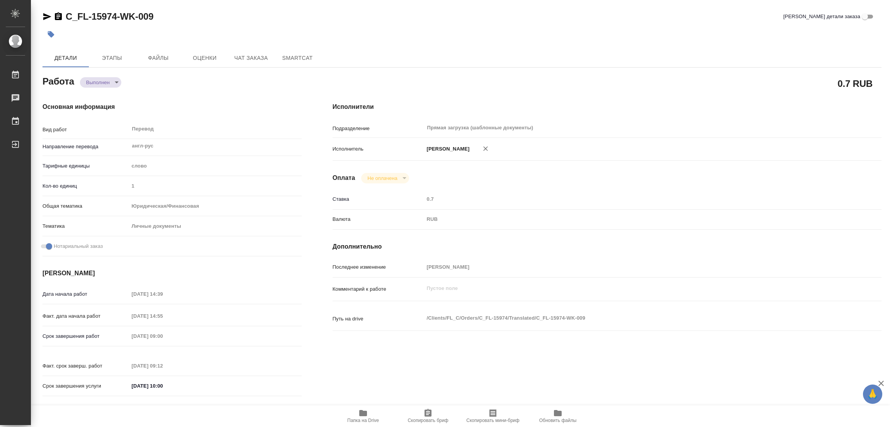
type input "13.10.2025 14:55"
type input "[DATE] 09:00"
type input "14.10.2025 09:12"
type input "[DATE] 10:00"
type input "Прямая загрузка (шаблонные документы)"
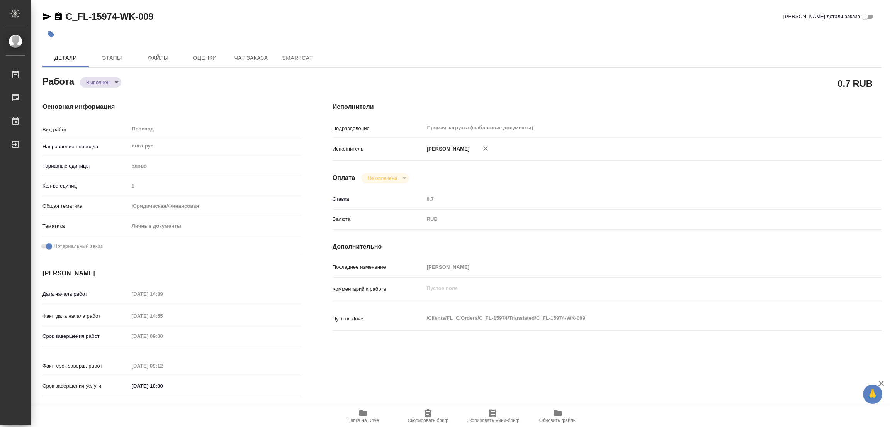
type input "notPayed"
type input "0.7"
type input "RUB"
type input "[PERSON_NAME]"
type textarea "x"
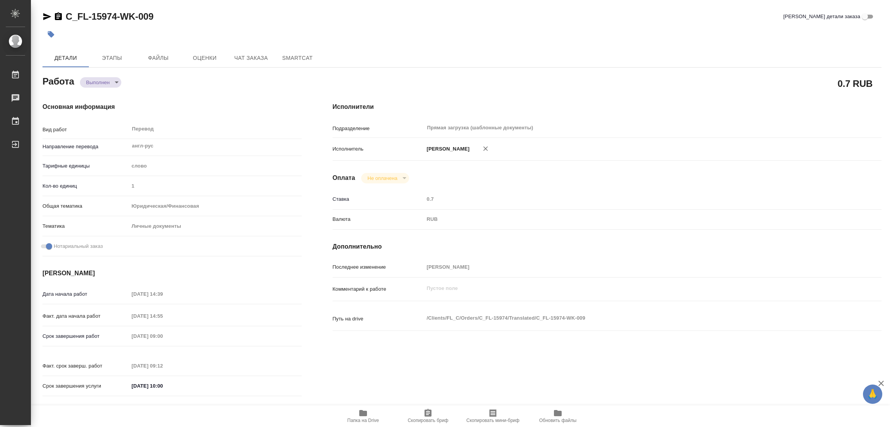
type textarea "/Clients/FL_C/Orders/C_FL-15974/Translated/C_FL-15974-WK-009"
type textarea "x"
type input "C_FL-15974"
type input "Перевод Стандарт"
type input "Корректура, Приёмка по качеству, Редактура, Постредактура машинного перевода, П…"
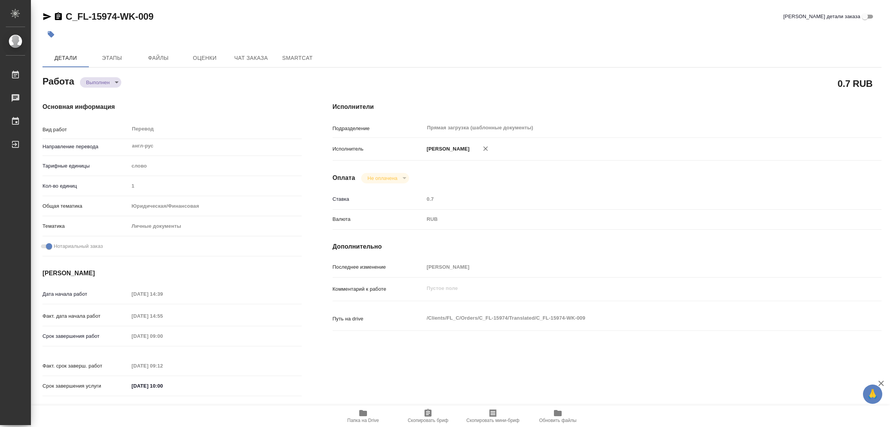
type input "Лямина Надежда"
type input "/Clients/FL_C/Orders/C_FL-15974"
type textarea "x"
type textarea "нот"
type textarea "x"
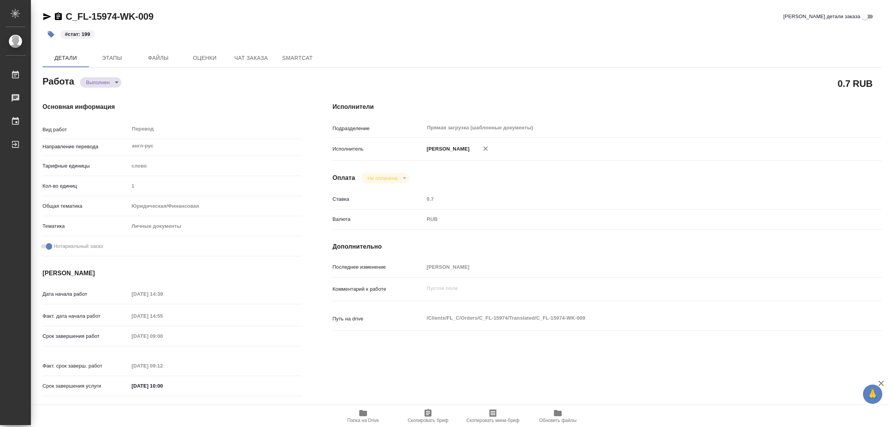
type textarea "x"
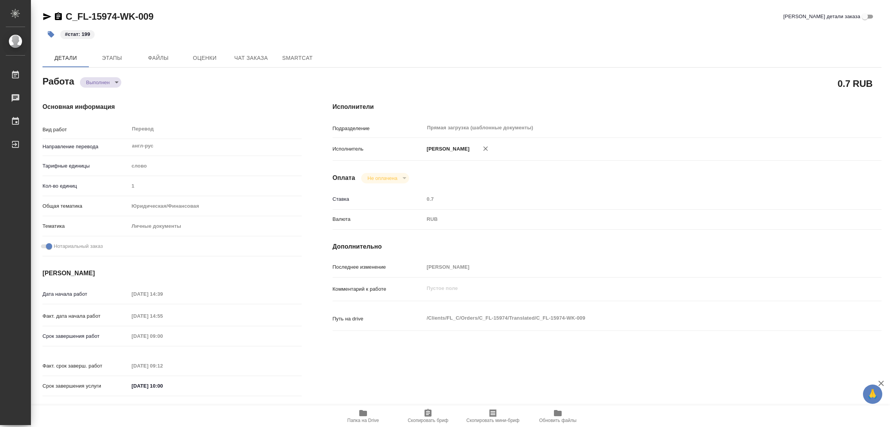
drag, startPoint x: 490, startPoint y: 176, endPoint x: 492, endPoint y: 169, distance: 7.5
click at [490, 176] on div "Оплата Не оплачена notPayed" at bounding box center [606, 178] width 549 height 10
type textarea "x"
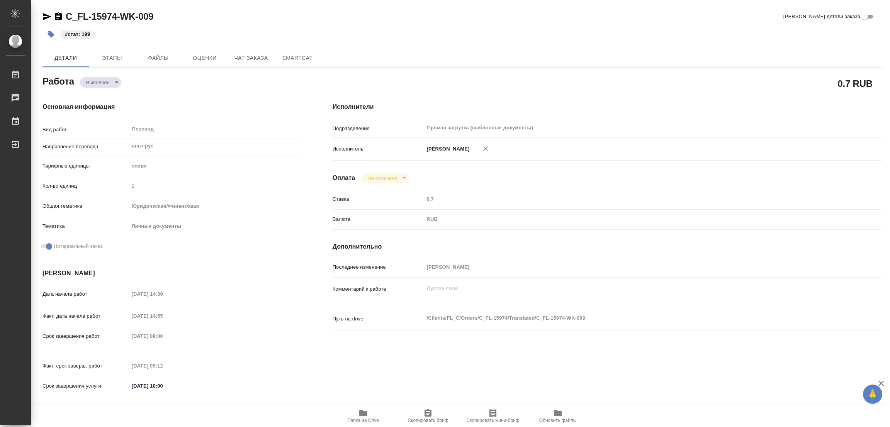
type textarea "x"
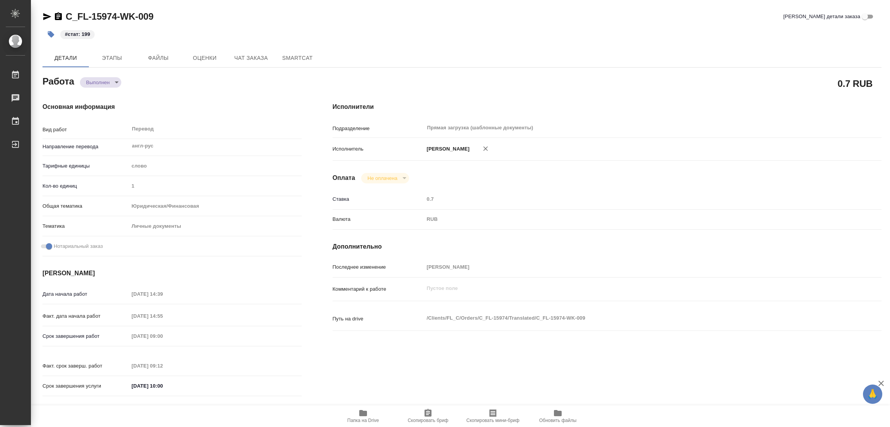
type textarea "x"
click at [470, 41] on div "#стат: 199" at bounding box center [321, 34] width 559 height 17
click at [534, 51] on div "Детали Этапы Файлы Оценки Чат заказа SmartCat" at bounding box center [461, 58] width 839 height 19
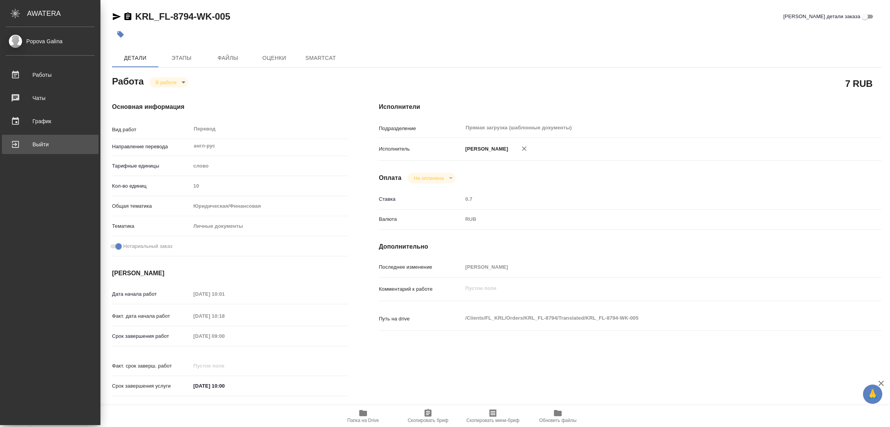
type textarea "x"
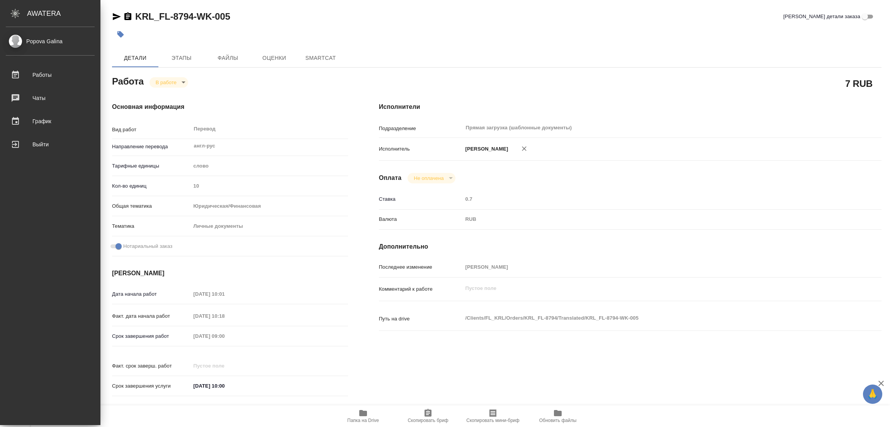
type textarea "x"
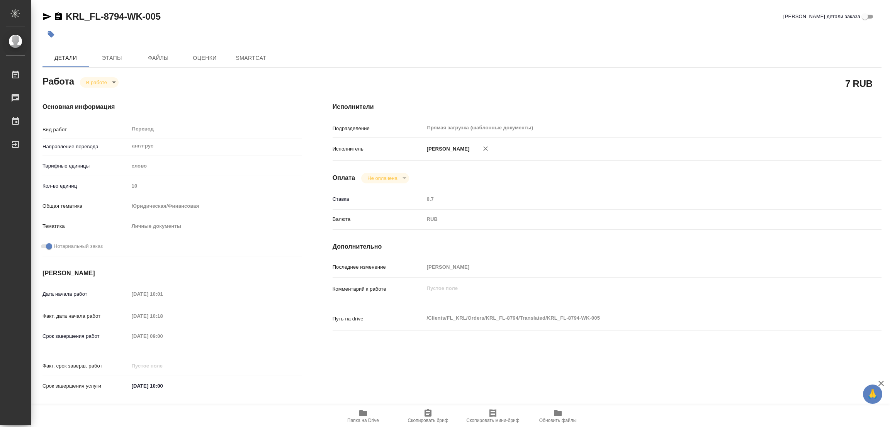
type textarea "x"
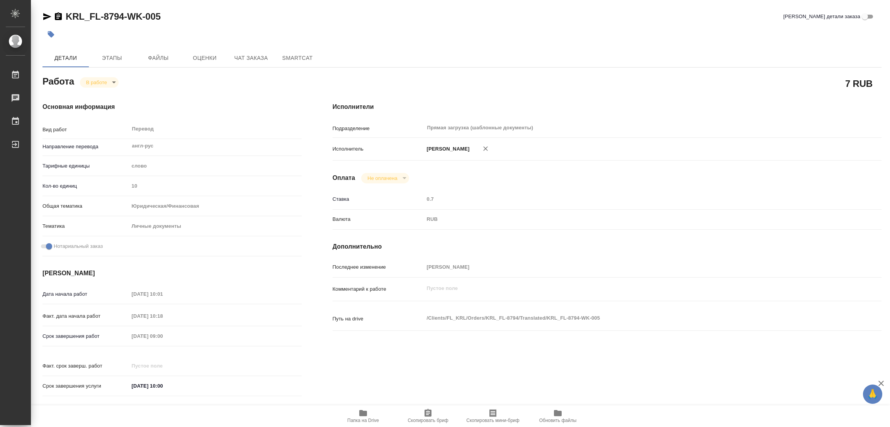
type textarea "x"
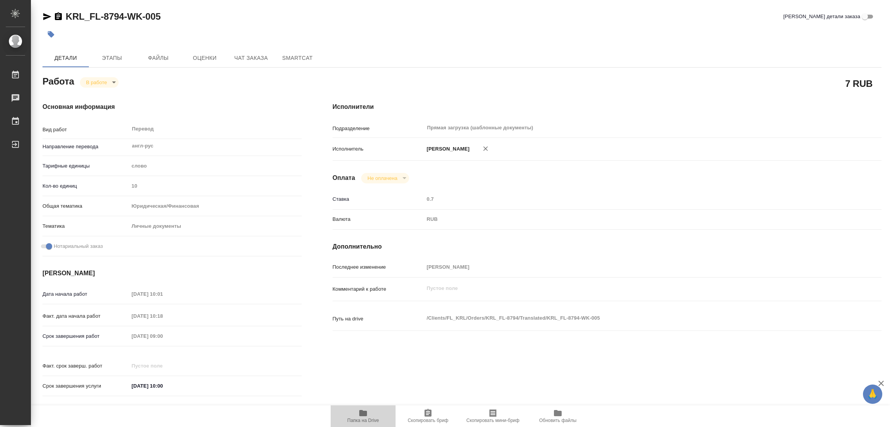
click at [359, 413] on icon "button" at bounding box center [363, 413] width 8 height 6
type textarea "x"
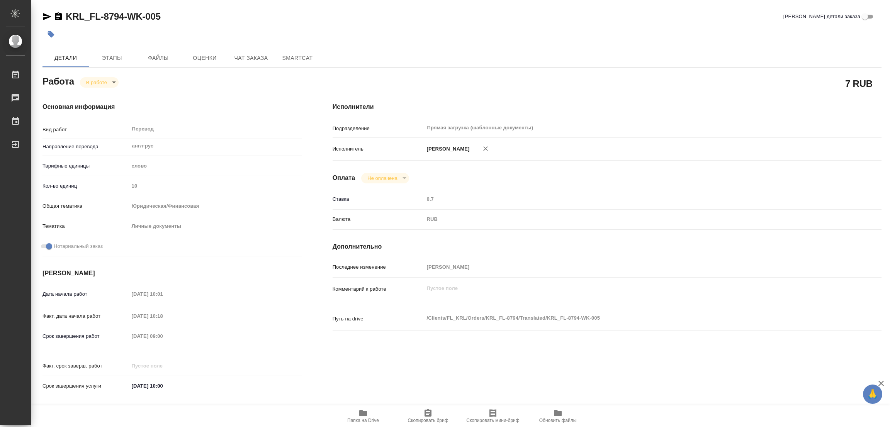
type textarea "x"
click at [109, 56] on span "Этапы" at bounding box center [111, 58] width 37 height 10
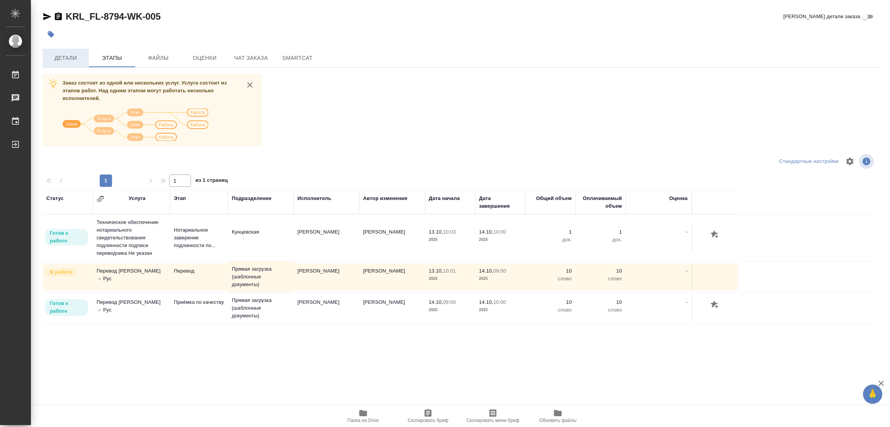
click at [63, 58] on span "Детали" at bounding box center [65, 58] width 37 height 10
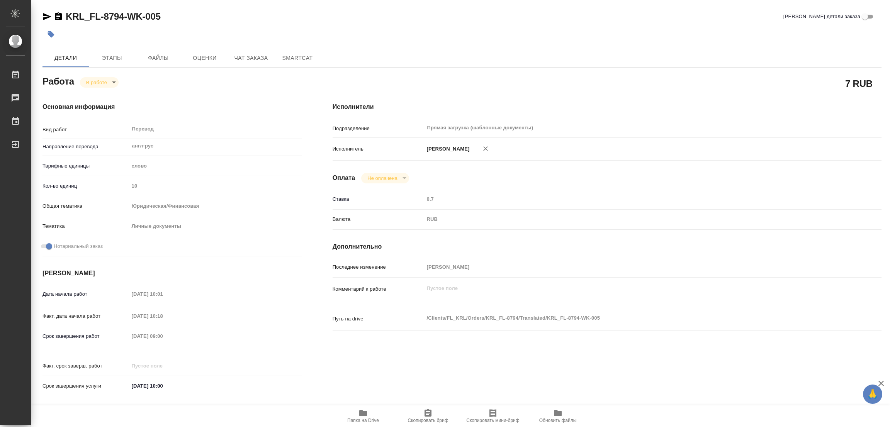
type textarea "x"
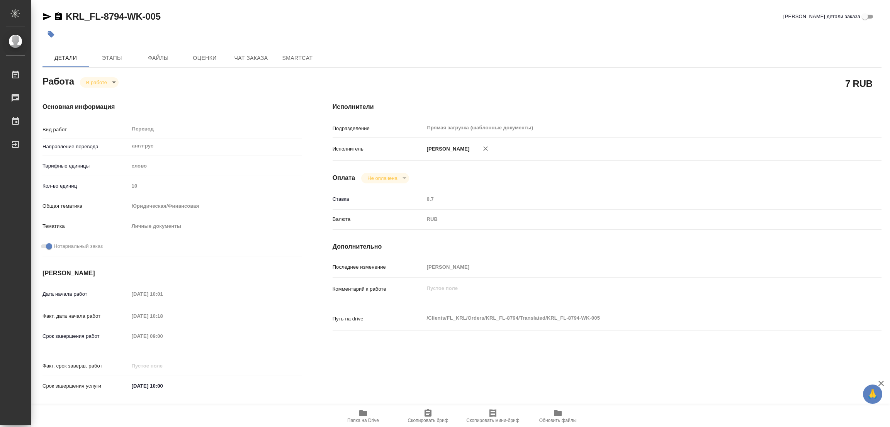
type textarea "x"
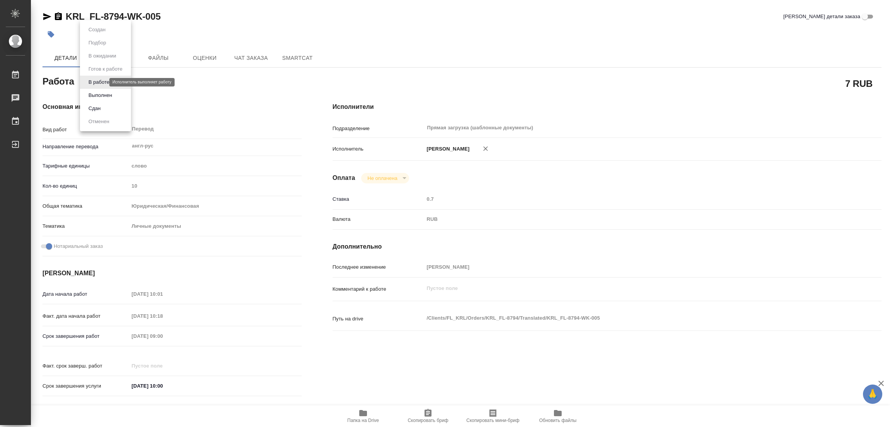
click at [98, 81] on body "🙏 .cls-1 fill:#fff; AWATERA [PERSON_NAME] Работы 0 Чаты График Выйти KRL_FL-879…" at bounding box center [445, 213] width 890 height 427
type textarea "x"
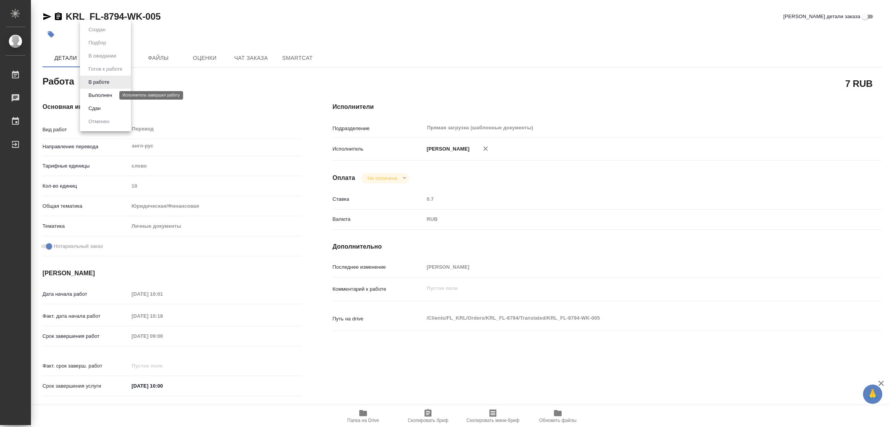
type textarea "x"
click at [97, 95] on button "Выполнен" at bounding box center [100, 95] width 28 height 8
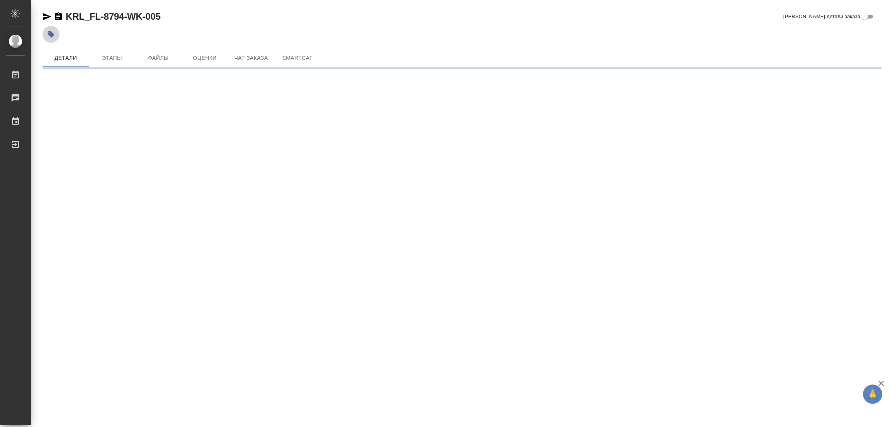
click at [52, 35] on icon "button" at bounding box center [51, 34] width 7 height 7
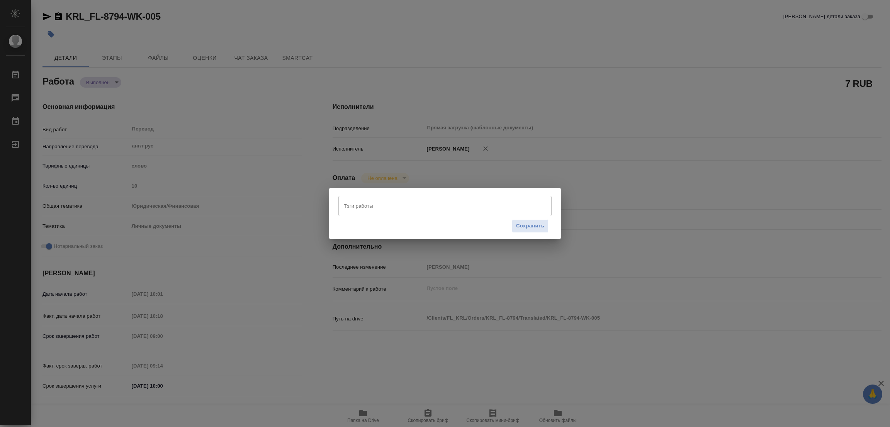
click at [356, 209] on input "Тэги работы" at bounding box center [438, 205] width 192 height 13
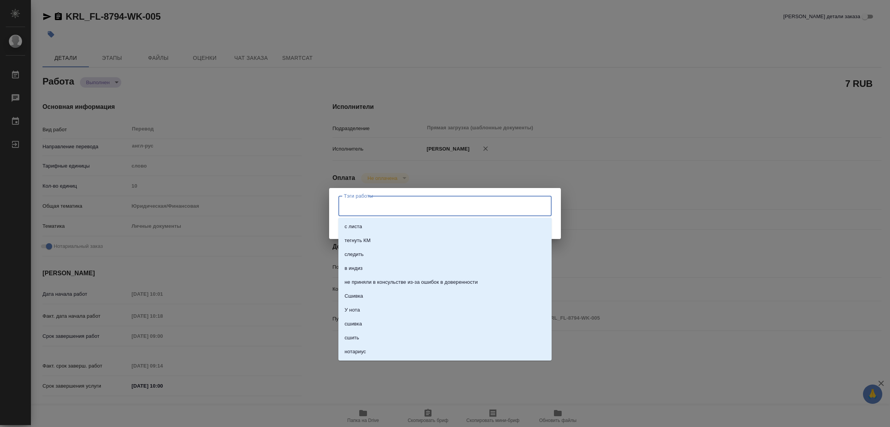
type textarea "x"
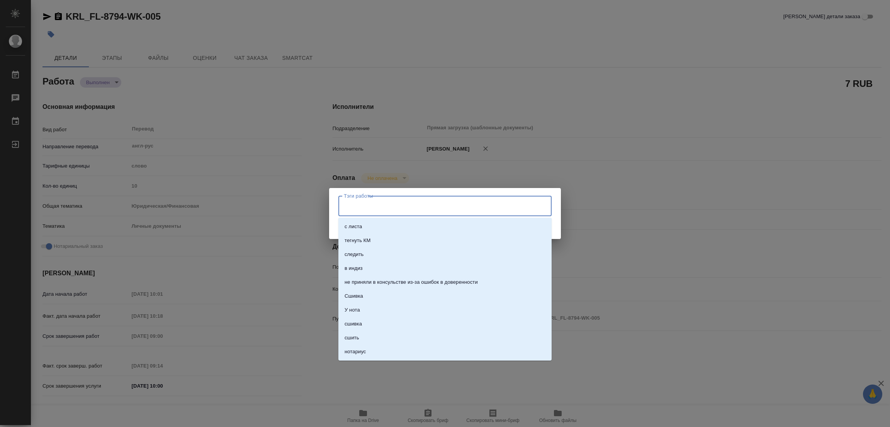
type textarea "x"
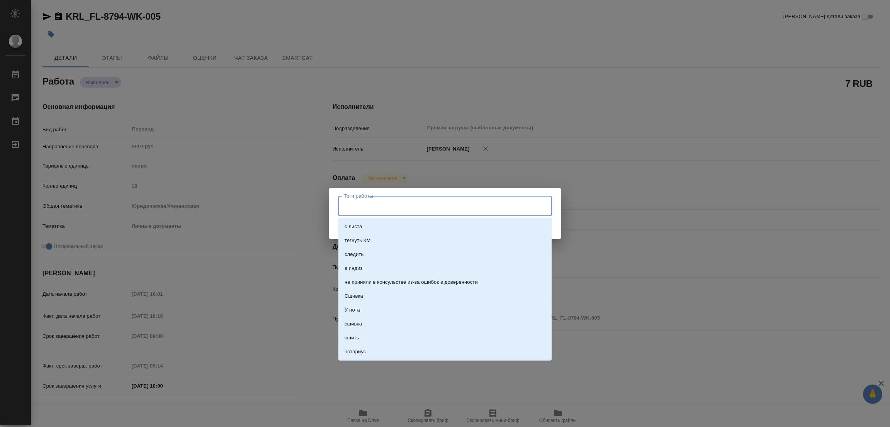
type textarea "x"
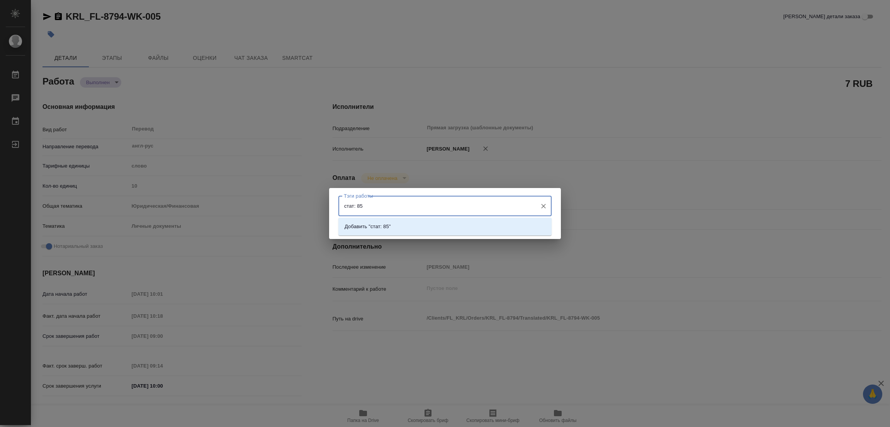
type input "стат: 853"
click at [384, 224] on p "Добавить "стат: 853"" at bounding box center [368, 227] width 49 height 8
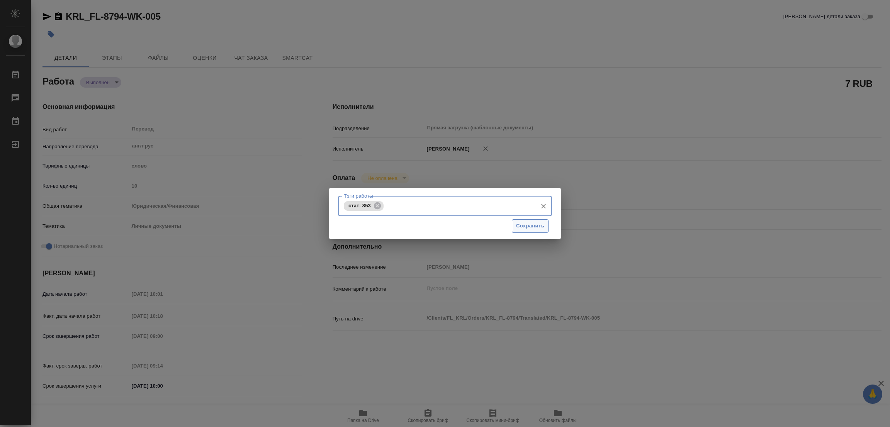
click at [526, 223] on span "Сохранить" at bounding box center [530, 226] width 28 height 9
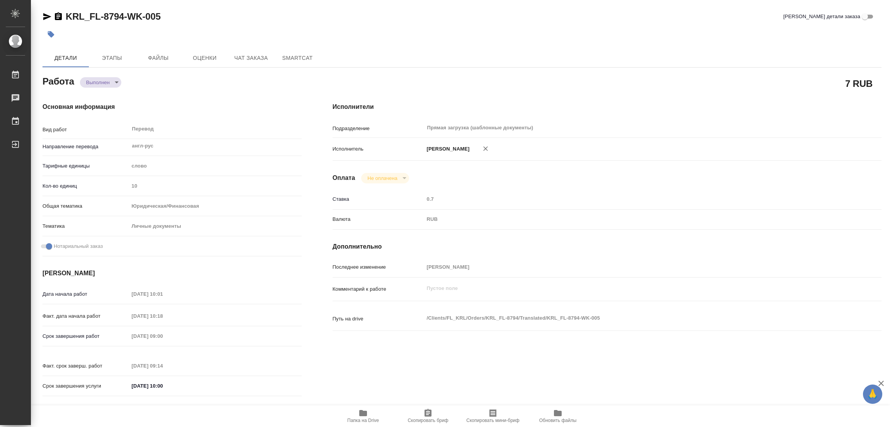
type input "completed"
type textarea "Перевод"
type textarea "x"
type input "англ-рус"
type input "5a8b1489cc6b4906c91bfd90"
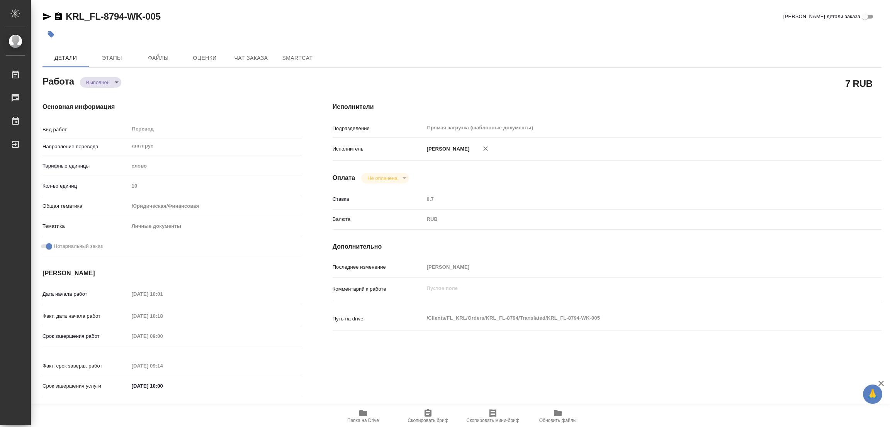
type input "10"
type input "yr-fn"
type input "5a8b8b956a9677013d343cfe"
checkbox input "true"
type input "[DATE] 10:01"
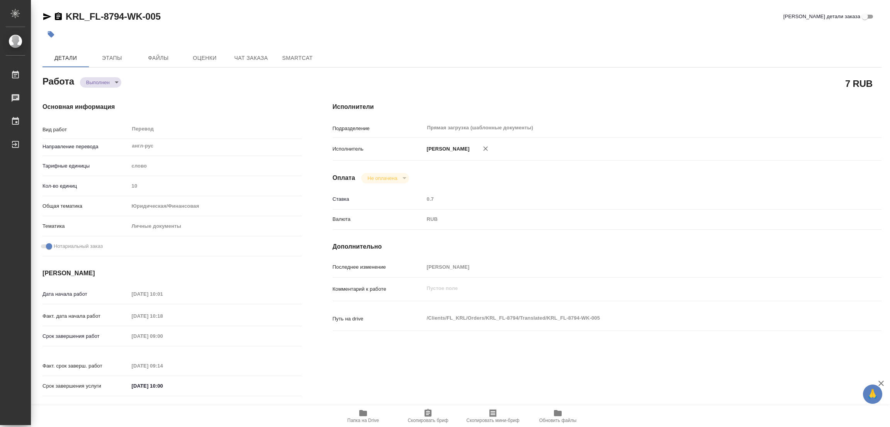
type input "[DATE] 10:18"
type input "[DATE] 09:00"
type input "[DATE] 09:14"
type input "[DATE] 10:00"
type input "Прямая загрузка (шаблонные документы)"
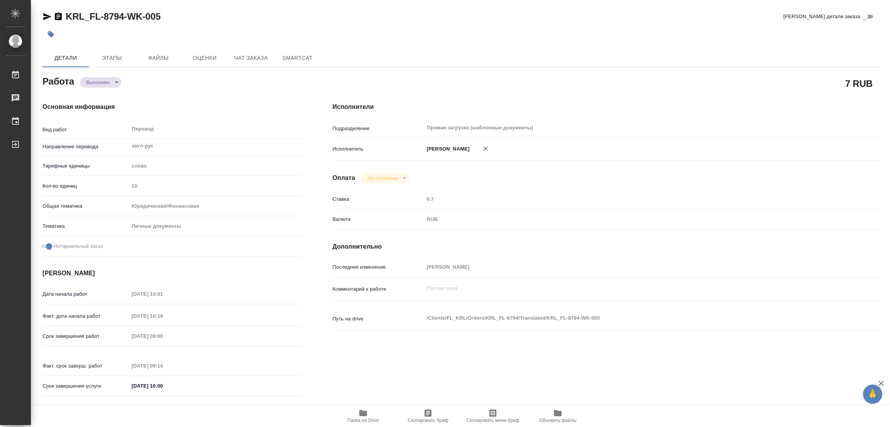
type input "notPayed"
type input "0.7"
type input "RUB"
type input "[PERSON_NAME]"
type textarea "x"
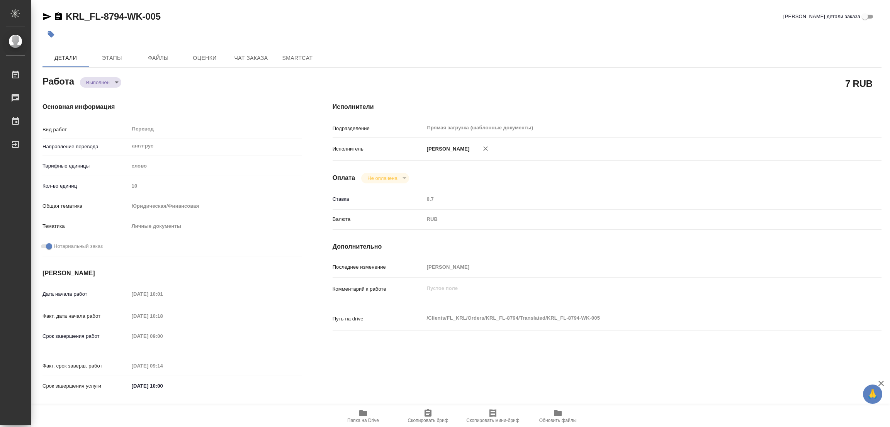
type textarea "/Clients/FL_KRL/Orders/KRL_FL-8794/Translated/KRL_FL-8794-WK-005"
type textarea "x"
type input "KRL_FL-8794"
type input "Перевод Стандарт"
type input "Корректура, Редактура, Перевод, Постредактура машинного перевода, Приёмка по ка…"
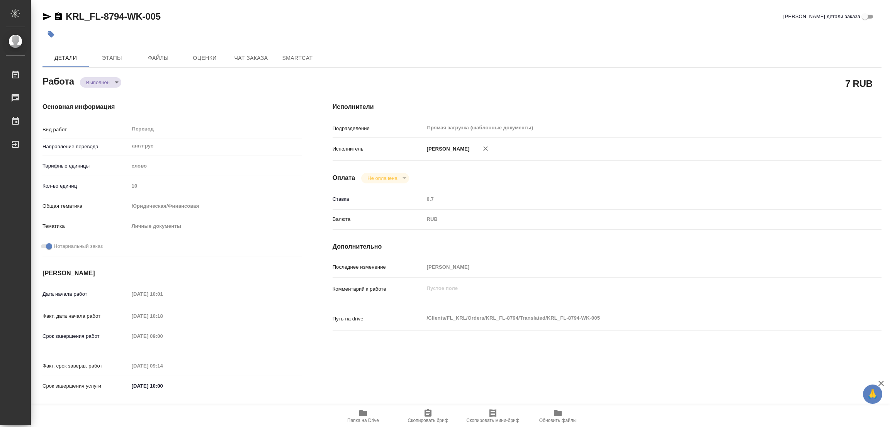
type input "[PERSON_NAME]"
type input "/Clients/FL_KRL/Orders/KRL_FL-8794"
type textarea "x"
click at [261, 35] on div "#стат: 853" at bounding box center [321, 34] width 559 height 17
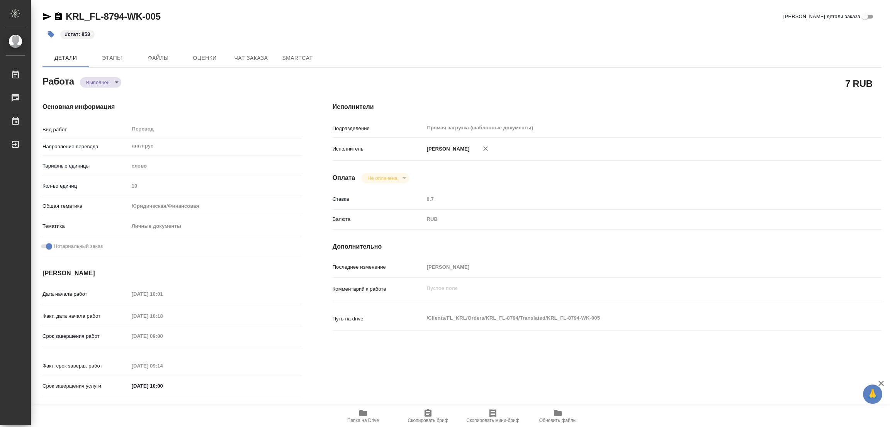
type textarea "x"
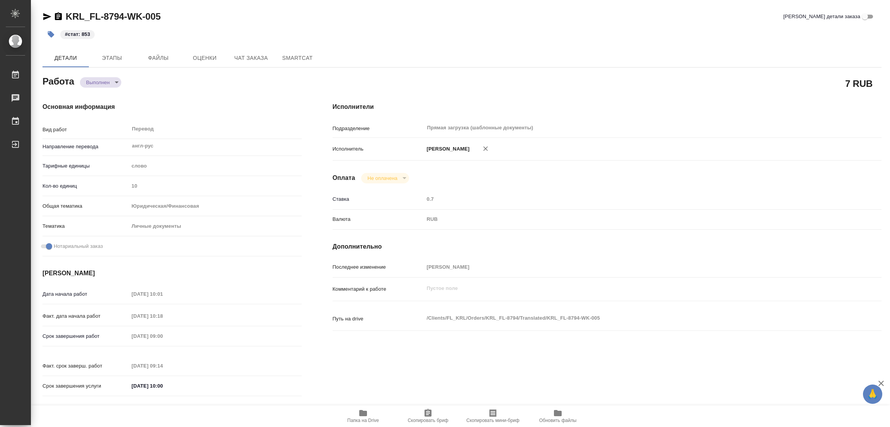
type textarea "x"
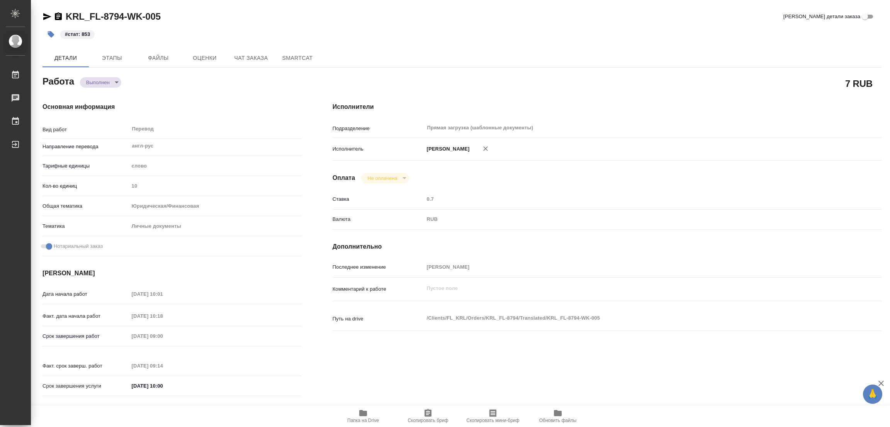
type textarea "x"
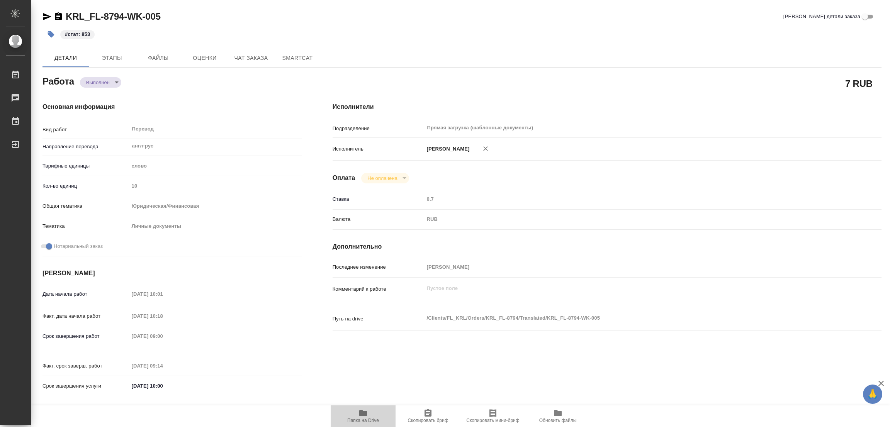
click at [369, 418] on span "Папка на Drive" at bounding box center [363, 420] width 32 height 5
